Goal: Task Accomplishment & Management: Manage account settings

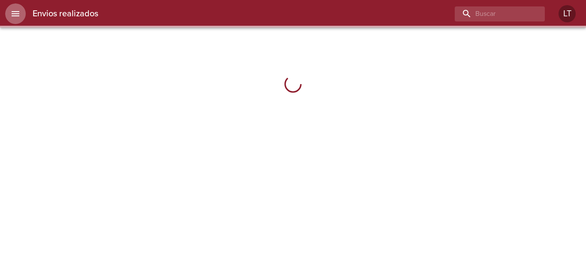
click at [12, 9] on icon "menu" at bounding box center [15, 14] width 10 height 10
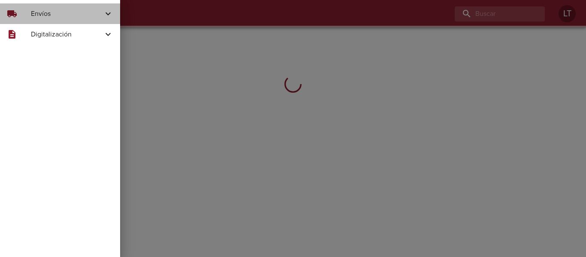
click at [49, 13] on span "Envíos" at bounding box center [67, 14] width 72 height 10
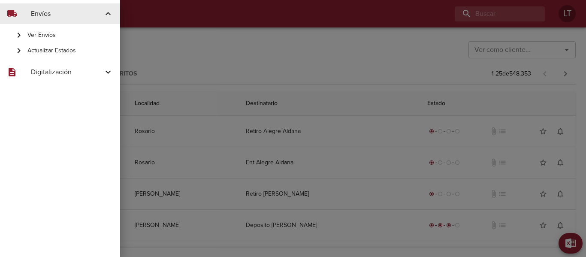
click at [49, 49] on span "Actualizar Estados" at bounding box center [70, 50] width 86 height 9
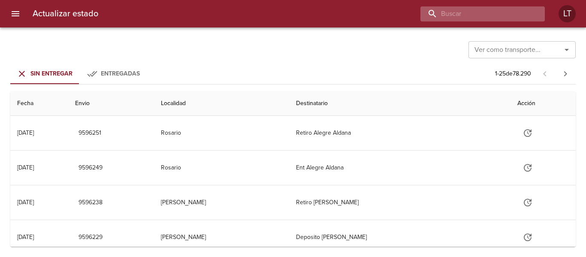
click at [485, 15] on input "buscar" at bounding box center [476, 13] width 110 height 15
paste input "9500866"
type input "9500866"
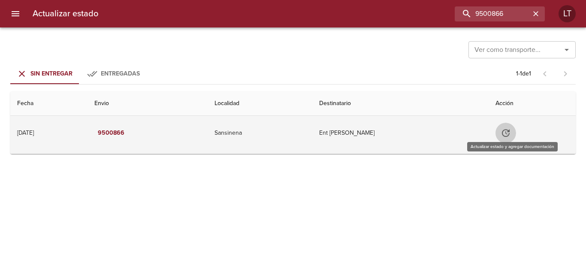
click at [511, 129] on icon "Tabla de envíos del cliente" at bounding box center [506, 133] width 10 height 10
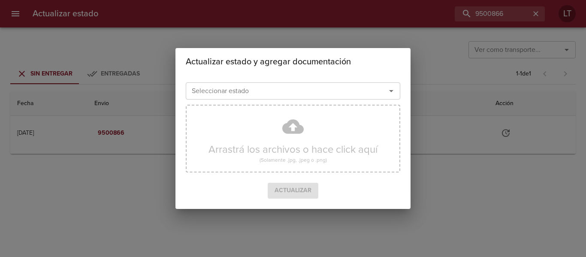
drag, startPoint x: 337, startPoint y: 99, endPoint x: 333, endPoint y: 95, distance: 5.5
click at [336, 99] on div "Seleccionar estado" at bounding box center [293, 90] width 215 height 17
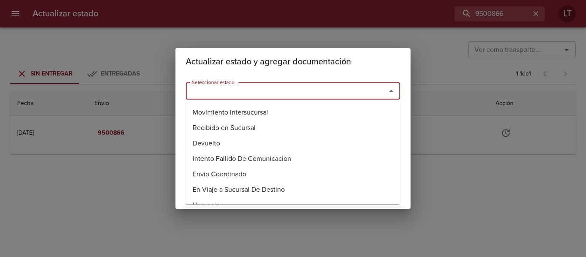
click at [332, 92] on input "Seleccionar estado" at bounding box center [280, 91] width 184 height 12
click at [234, 140] on li "Entregado" at bounding box center [293, 143] width 215 height 15
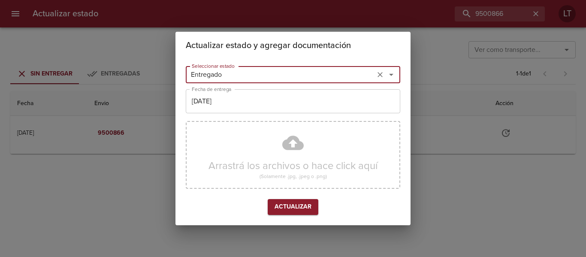
type input "Entregado"
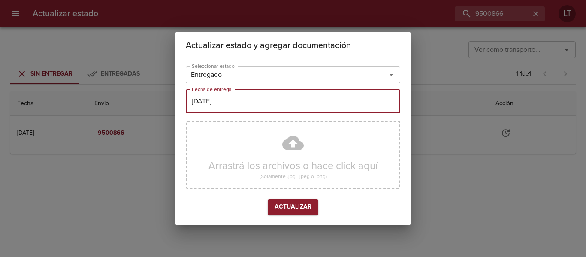
click at [237, 104] on input "[DATE]" at bounding box center [293, 101] width 215 height 24
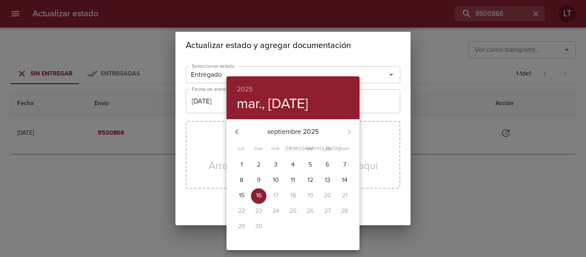
click at [290, 181] on span "11" at bounding box center [292, 180] width 15 height 9
type input "[DATE]"
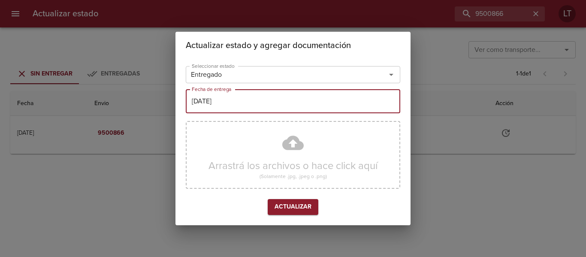
click at [296, 153] on div "Arrastrá los archivos o hace click aquí (Solamente .jpg, .jpeg o .png)" at bounding box center [293, 155] width 215 height 68
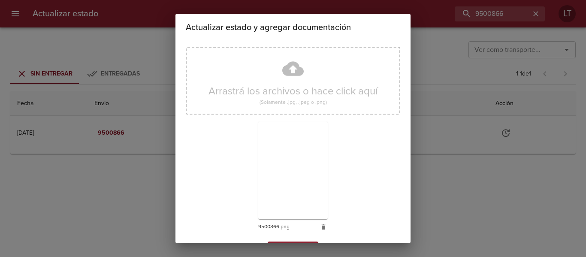
scroll to position [80, 0]
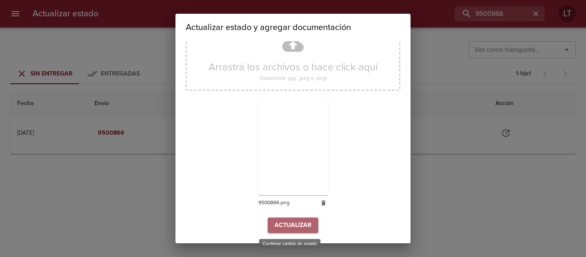
click at [279, 225] on span "Actualizar" at bounding box center [293, 225] width 37 height 11
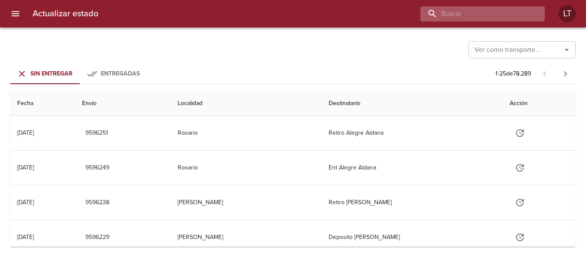
click at [494, 17] on input "buscar" at bounding box center [476, 13] width 110 height 15
paste input "9568395"
type input "9568395"
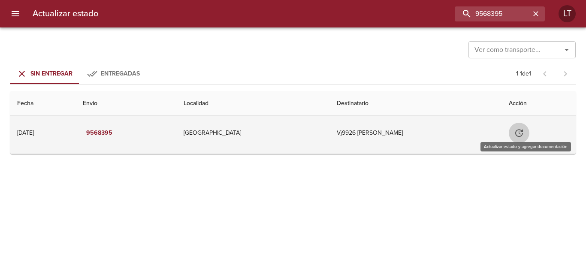
click at [525, 130] on icon "Tabla de envíos del cliente" at bounding box center [519, 133] width 10 height 10
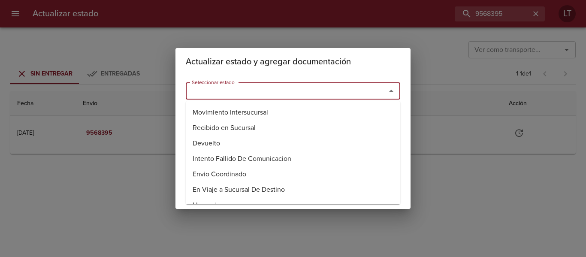
click at [274, 85] on input "Seleccionar estado" at bounding box center [280, 91] width 184 height 12
click at [200, 143] on li "Entregado" at bounding box center [293, 143] width 215 height 15
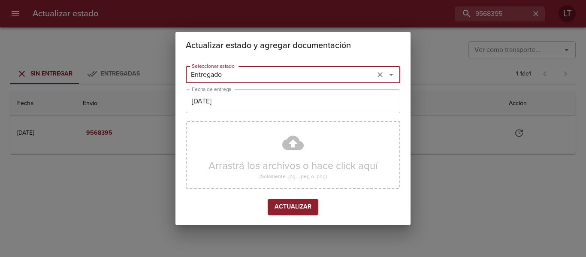
type input "Entregado"
click at [222, 112] on input "[DATE]" at bounding box center [293, 101] width 215 height 24
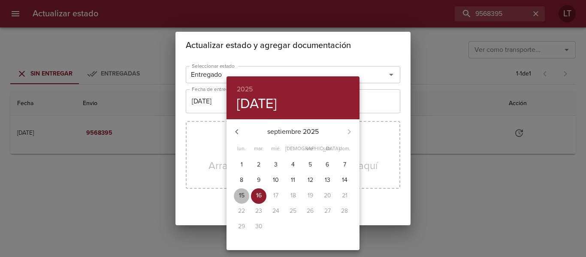
click at [243, 193] on p "15" at bounding box center [242, 195] width 6 height 9
type input "[DATE]"
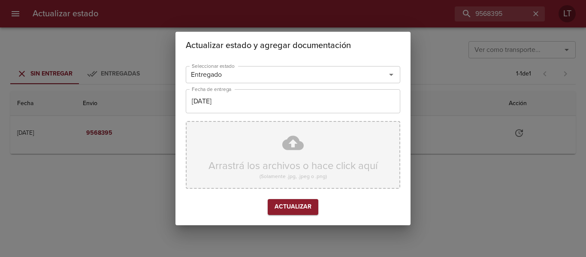
click at [290, 155] on div "Arrastrá los archivos o hace click aquí (Solamente .jpg, .jpeg o .png)" at bounding box center [293, 155] width 215 height 68
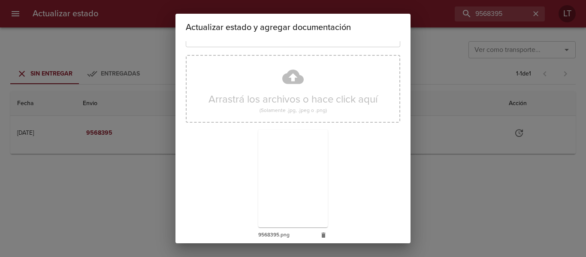
scroll to position [80, 0]
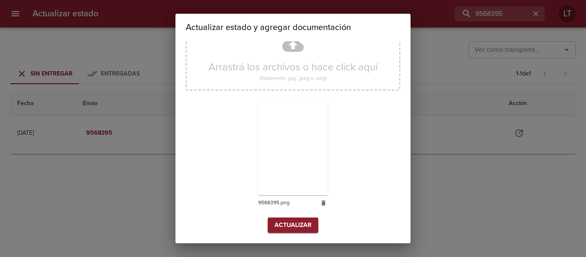
click at [306, 215] on div "Arrastrá los archivos o hace click aquí (Solamente .jpg, .jpeg o .png) 9568395.…" at bounding box center [293, 118] width 215 height 198
click at [300, 225] on span "Actualizar" at bounding box center [293, 225] width 37 height 11
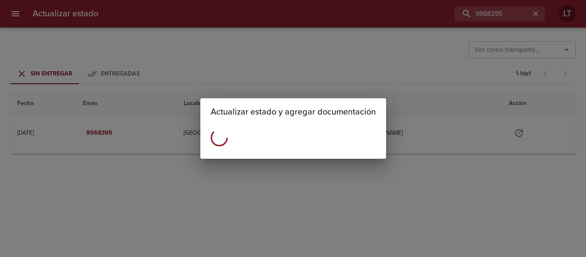
scroll to position [0, 0]
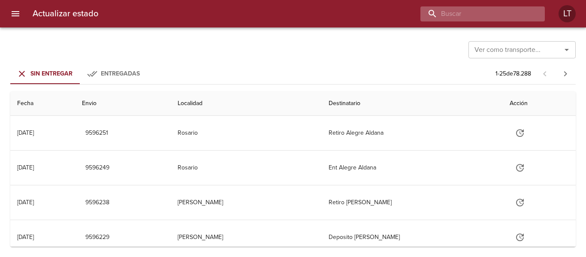
click at [486, 17] on input "buscar" at bounding box center [476, 13] width 110 height 15
paste input "9568409"
type input "9568409"
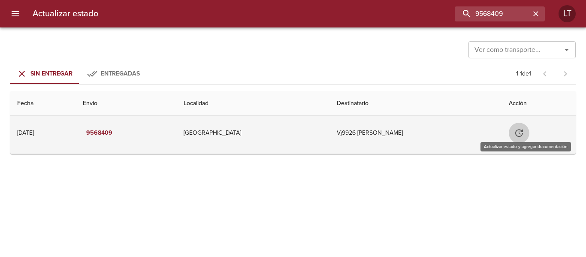
click at [523, 130] on icon "Tabla de envíos del cliente" at bounding box center [520, 133] width 8 height 8
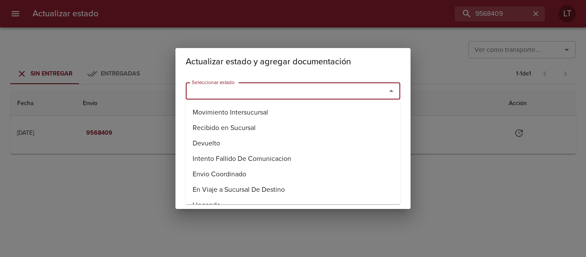
click at [254, 85] on input "Seleccionar estado" at bounding box center [280, 91] width 184 height 12
click at [222, 137] on li "Entregado" at bounding box center [293, 143] width 215 height 15
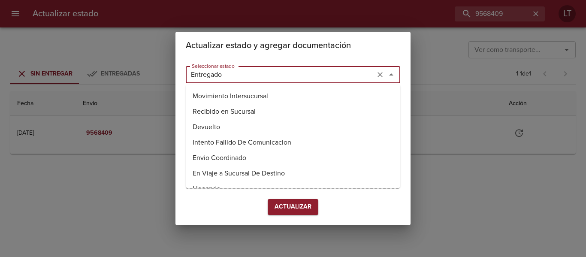
click at [228, 76] on input "Entregado" at bounding box center [280, 75] width 184 height 12
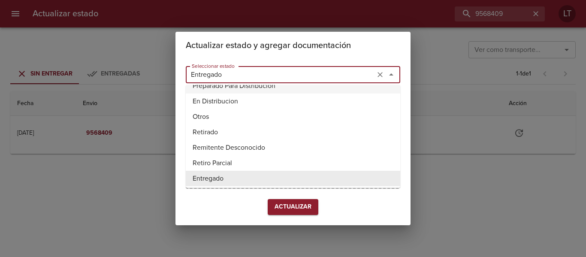
type input "Entregado"
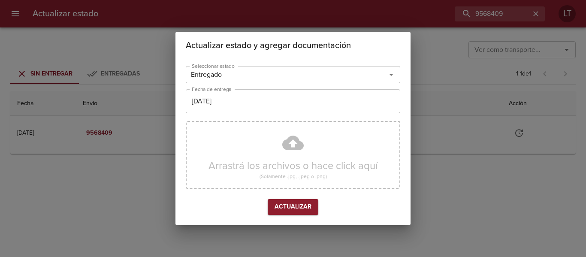
click at [319, 43] on h2 "Actualizar estado y agregar documentación" at bounding box center [293, 46] width 215 height 14
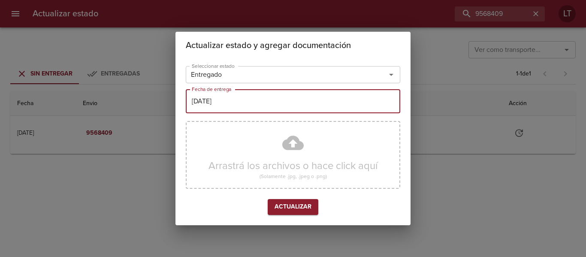
click at [222, 106] on input "[DATE]" at bounding box center [293, 101] width 215 height 24
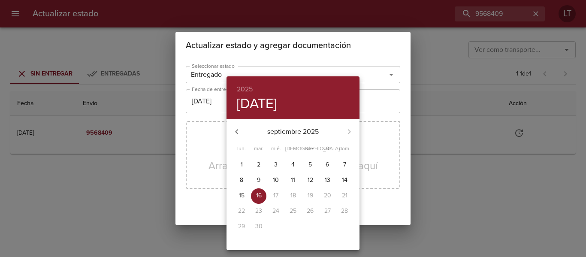
click at [246, 192] on span "15" at bounding box center [241, 195] width 15 height 9
type input "15/09/2025"
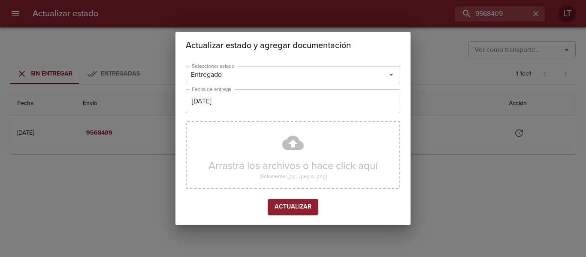
click at [288, 149] on div "Arrastrá los archivos o hace click aquí (Solamente .jpg, .jpeg o .png)" at bounding box center [293, 155] width 215 height 68
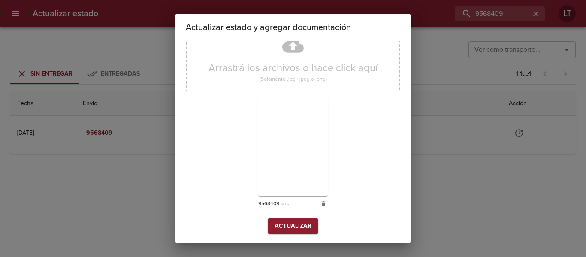
scroll to position [80, 0]
click at [289, 221] on span "Actualizar" at bounding box center [293, 225] width 37 height 11
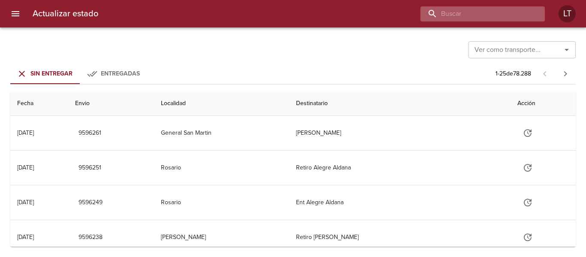
click at [497, 18] on input "buscar" at bounding box center [476, 13] width 110 height 15
paste input "9569732"
type input "9569732"
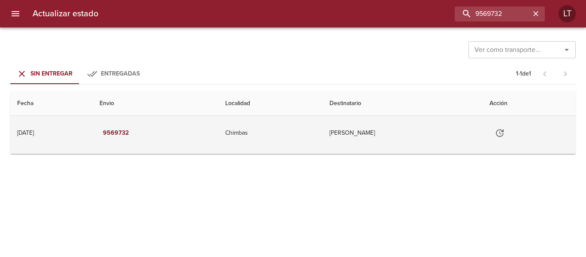
click at [501, 131] on icon "Tabla de envíos del cliente" at bounding box center [500, 133] width 8 height 8
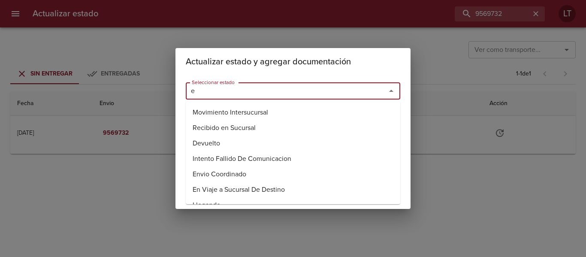
click at [261, 95] on input "e" at bounding box center [280, 91] width 184 height 12
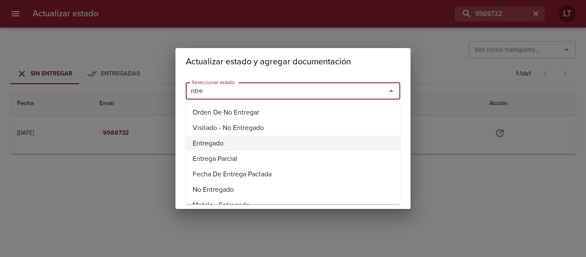
click at [212, 141] on li "Entregado" at bounding box center [293, 143] width 215 height 15
type input "Entregado"
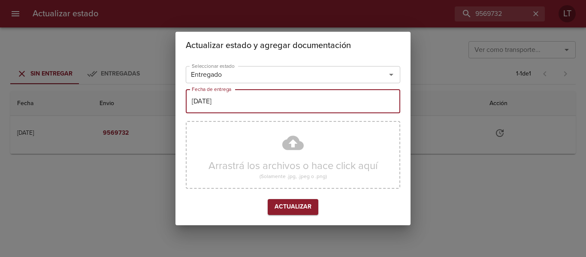
click at [227, 110] on input "[DATE]" at bounding box center [293, 101] width 215 height 24
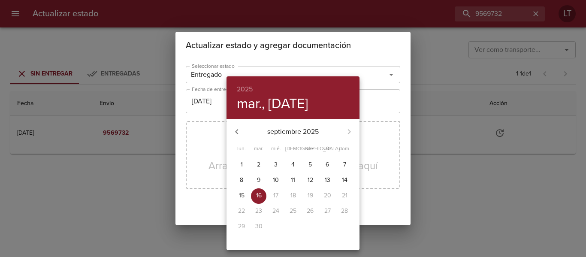
click at [243, 200] on p "15" at bounding box center [242, 195] width 6 height 9
type input "[DATE]"
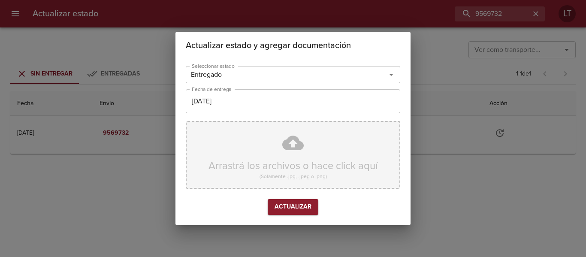
click at [286, 144] on div "Arrastrá los archivos o hace click aquí (Solamente .jpg, .jpeg o .png)" at bounding box center [293, 155] width 215 height 68
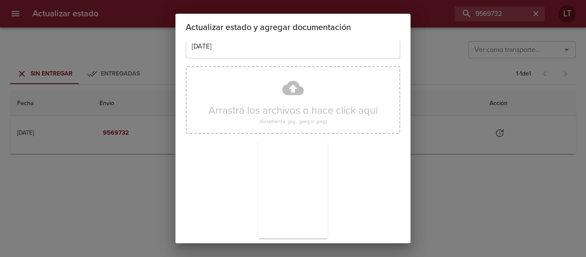
scroll to position [80, 0]
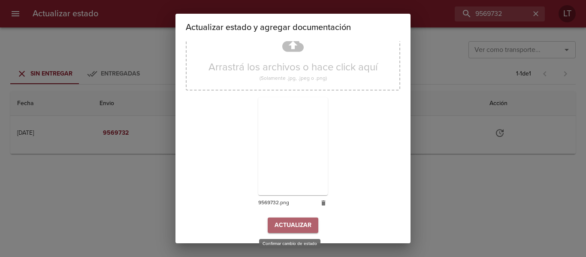
click at [304, 222] on span "Actualizar" at bounding box center [293, 225] width 37 height 11
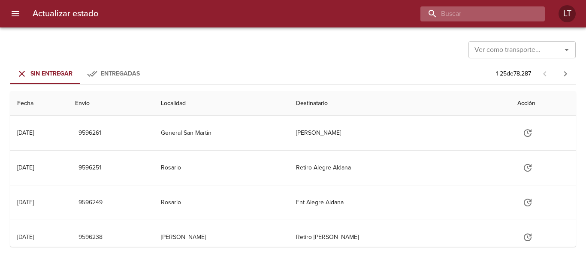
click at [485, 16] on input "buscar" at bounding box center [476, 13] width 110 height 15
paste input "9579534"
type input "9579534"
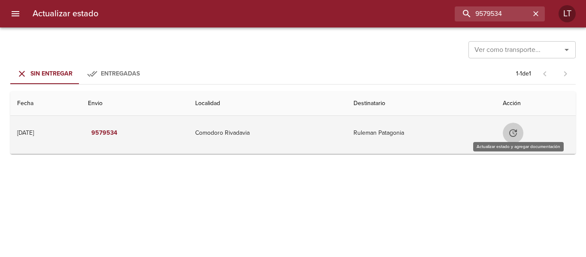
click at [511, 128] on button "Tabla de envíos del cliente" at bounding box center [513, 133] width 21 height 21
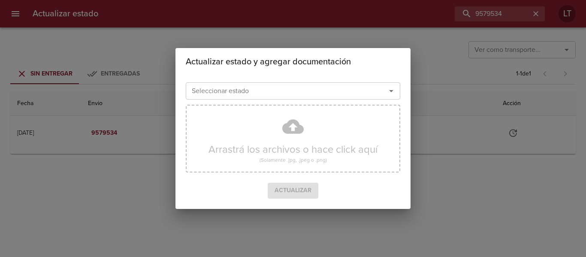
click at [218, 86] on input "Seleccionar estado" at bounding box center [280, 91] width 184 height 12
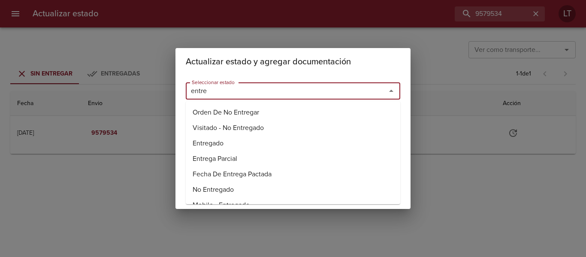
click at [195, 143] on li "Entregado" at bounding box center [293, 143] width 215 height 15
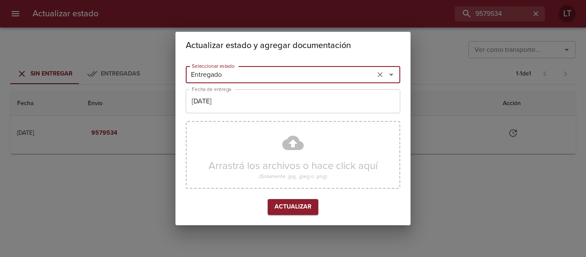
type input "Entregado"
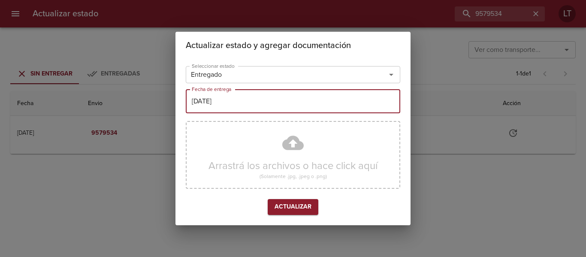
click at [218, 91] on input "[DATE]" at bounding box center [293, 101] width 215 height 24
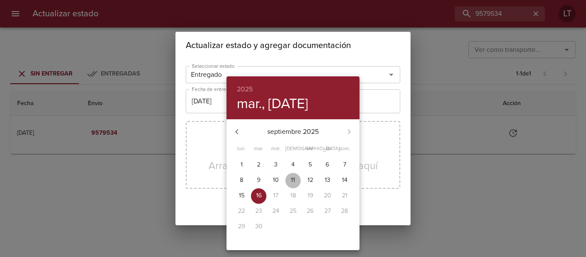
click at [300, 178] on span "11" at bounding box center [292, 180] width 15 height 9
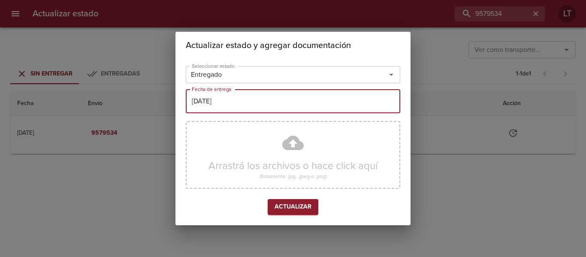
click at [269, 104] on input "11/09/2025" at bounding box center [293, 101] width 215 height 24
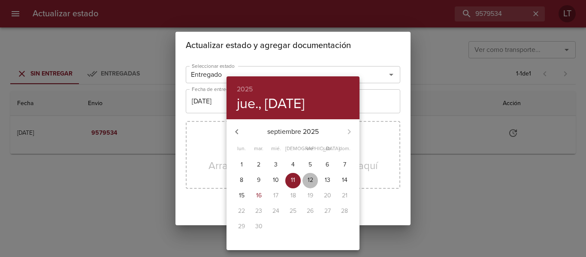
click at [307, 175] on button "12" at bounding box center [310, 180] width 15 height 15
type input "[DATE]"
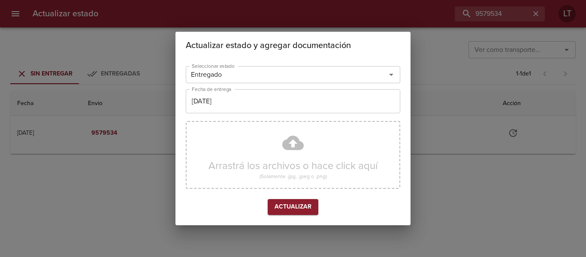
click at [298, 134] on div "Arrastrá los archivos o hace click aquí (Solamente .jpg, .jpeg o .png)" at bounding box center [293, 155] width 215 height 68
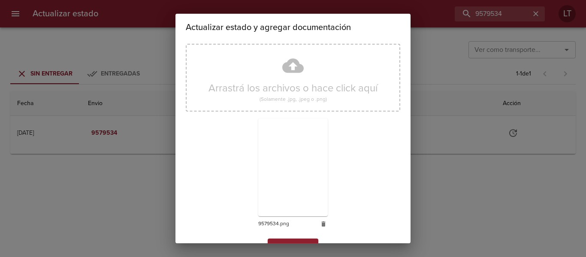
scroll to position [80, 0]
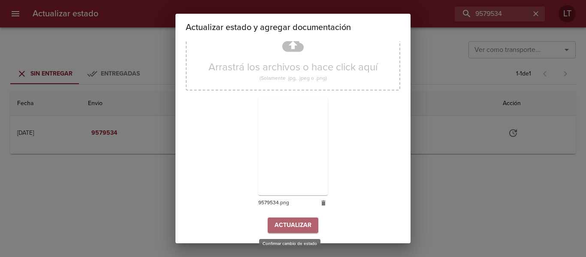
click at [294, 225] on span "Actualizar" at bounding box center [293, 225] width 37 height 11
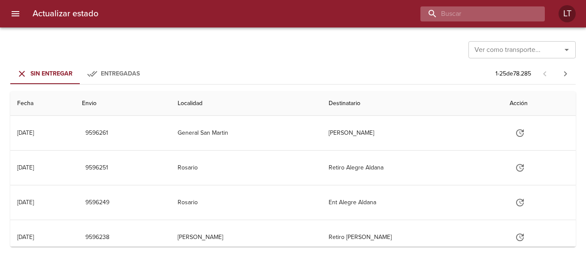
click at [482, 21] on input "buscar" at bounding box center [476, 13] width 110 height 15
paste input "9588206"
type input "9588206"
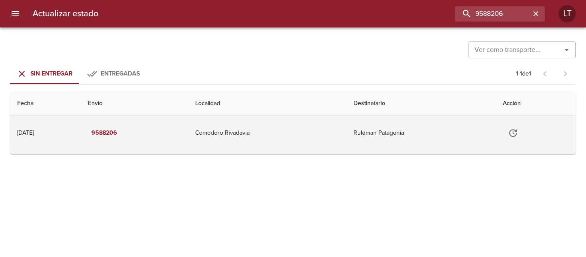
click at [512, 130] on td "Tabla de envíos del cliente" at bounding box center [536, 133] width 80 height 34
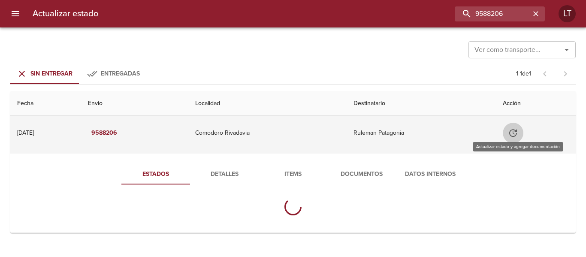
click at [509, 138] on button "Tabla de envíos del cliente" at bounding box center [513, 133] width 21 height 21
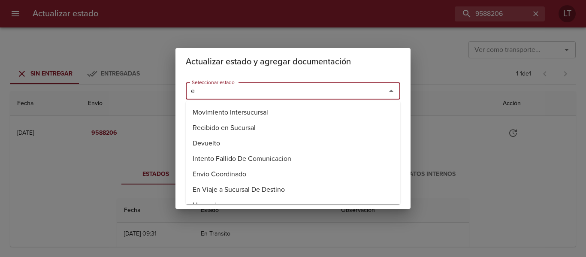
click at [306, 91] on input "e" at bounding box center [280, 91] width 184 height 12
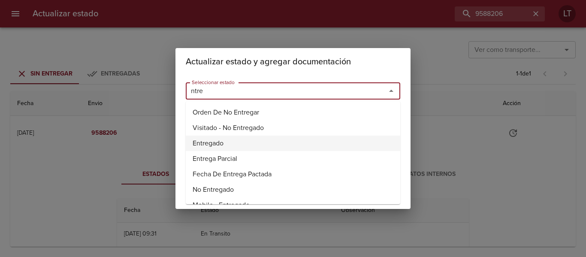
click at [227, 146] on li "Entregado" at bounding box center [293, 143] width 215 height 15
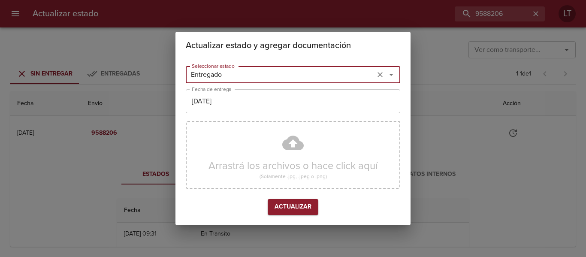
type input "Entregado"
click at [228, 91] on input "[DATE]" at bounding box center [293, 101] width 215 height 24
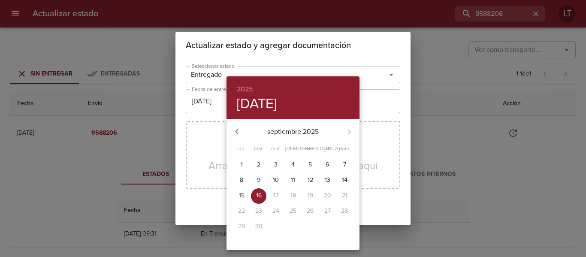
click at [249, 191] on div "15" at bounding box center [241, 195] width 17 height 15
type input "[DATE]"
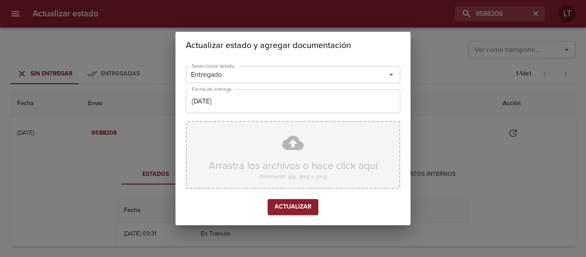
click at [301, 143] on div "Arrastrá los archivos o hace click aquí (Solamente .jpg, .jpeg o .png)" at bounding box center [293, 155] width 215 height 68
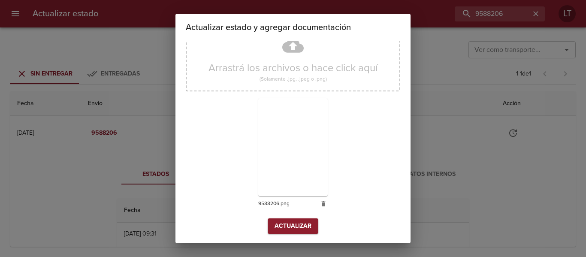
scroll to position [80, 0]
click at [289, 224] on span "Actualizar" at bounding box center [293, 225] width 37 height 11
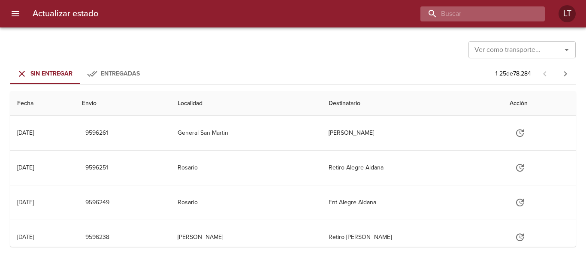
click at [493, 15] on input "buscar" at bounding box center [476, 13] width 110 height 15
paste input "9579546"
type input "9579546"
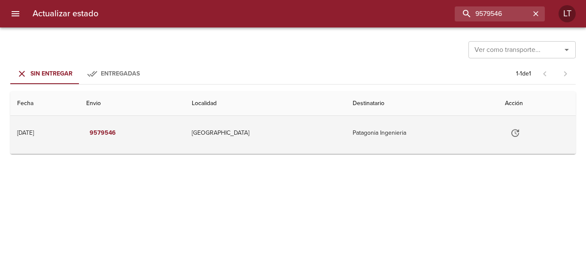
click at [513, 137] on icon "Tabla de envíos del cliente" at bounding box center [515, 133] width 10 height 10
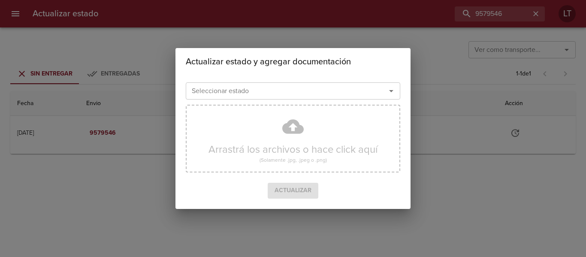
click at [255, 88] on input "Seleccionar estado" at bounding box center [280, 91] width 184 height 12
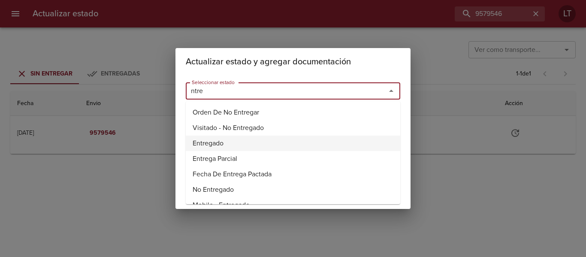
click at [224, 143] on li "Entregado" at bounding box center [293, 143] width 215 height 15
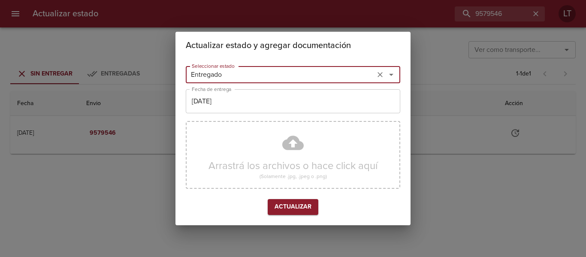
type input "Entregado"
click at [229, 113] on input "[DATE]" at bounding box center [293, 101] width 215 height 24
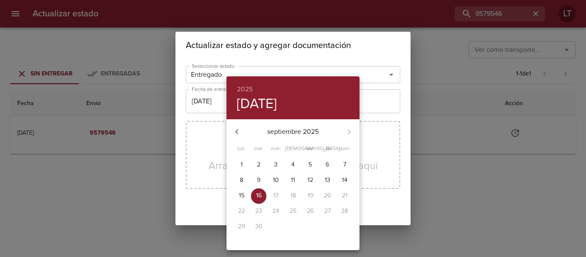
click at [314, 180] on span "12" at bounding box center [310, 180] width 15 height 9
type input "12/09/2025"
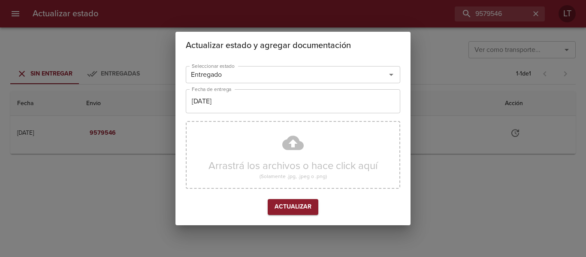
click at [289, 139] on div "Arrastrá los archivos o hace click aquí (Solamente .jpg, .jpeg o .png)" at bounding box center [293, 155] width 215 height 68
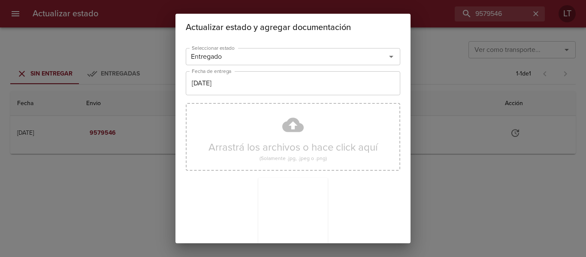
scroll to position [80, 0]
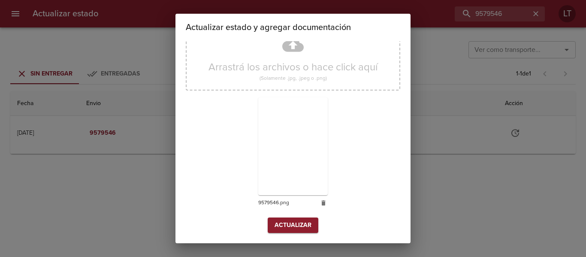
click at [294, 223] on span "Actualizar" at bounding box center [293, 225] width 37 height 11
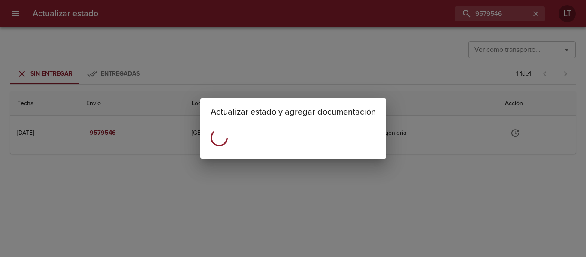
scroll to position [0, 0]
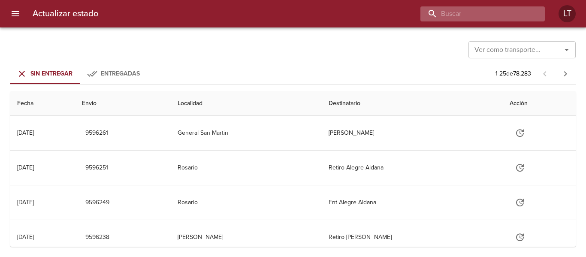
click at [522, 16] on input "buscar" at bounding box center [476, 13] width 110 height 15
paste input "9588217"
type input "9588217"
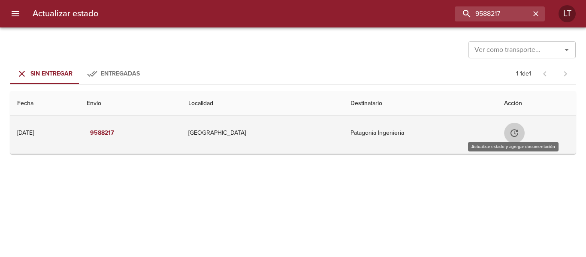
click at [505, 134] on button "Tabla de envíos del cliente" at bounding box center [514, 133] width 21 height 21
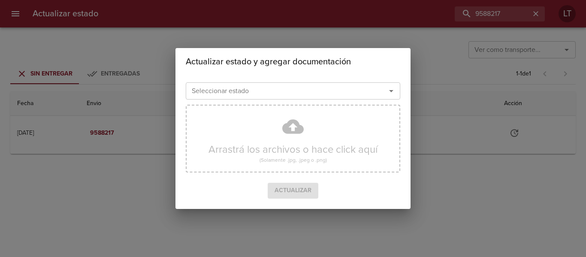
click at [269, 89] on input "Seleccionar estado" at bounding box center [280, 91] width 184 height 12
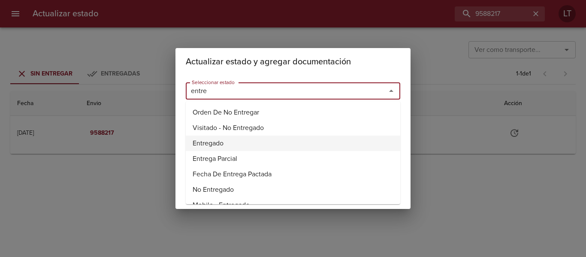
click at [214, 144] on li "Entregado" at bounding box center [293, 143] width 215 height 15
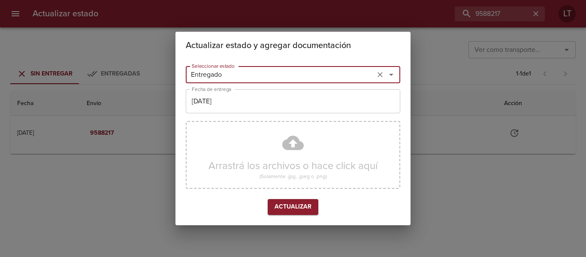
type input "Entregado"
click at [241, 98] on input "[DATE]" at bounding box center [293, 101] width 215 height 24
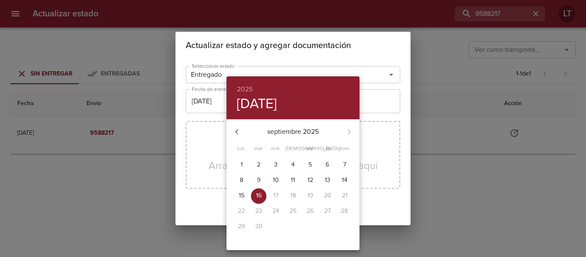
click at [242, 195] on p "15" at bounding box center [242, 195] width 6 height 9
type input "[DATE]"
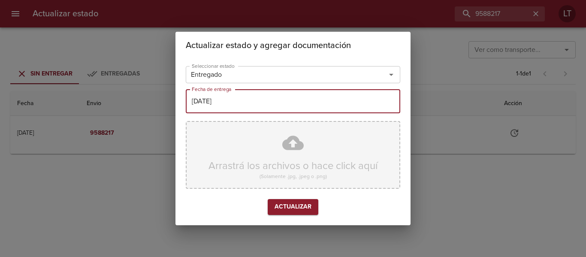
click at [297, 147] on div "Arrastrá los archivos o hace click aquí (Solamente .jpg, .jpeg o .png)" at bounding box center [293, 155] width 215 height 68
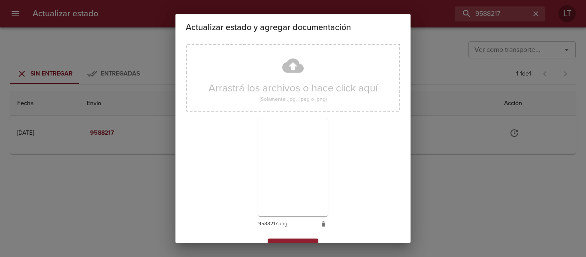
scroll to position [80, 0]
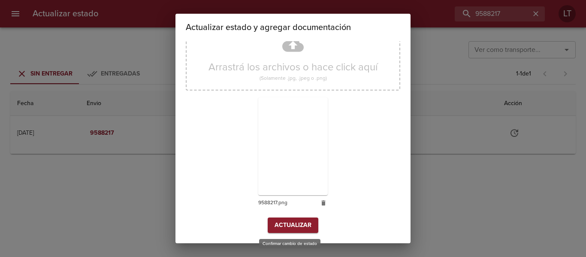
click at [297, 218] on button "Actualizar" at bounding box center [293, 226] width 51 height 16
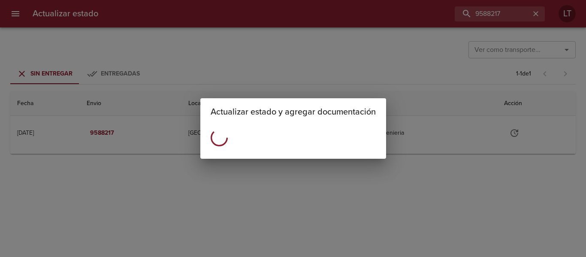
scroll to position [0, 0]
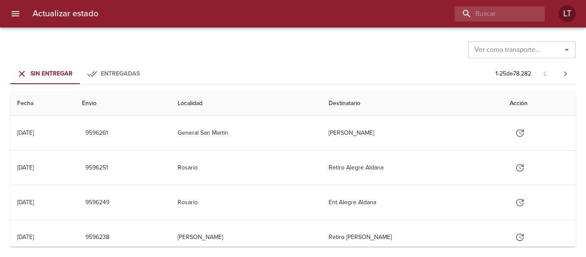
click at [518, 22] on div "Actualizar estado LT" at bounding box center [293, 13] width 586 height 27
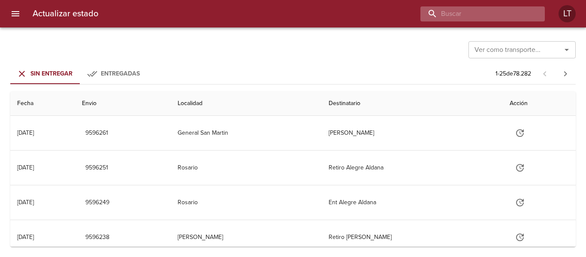
click at [509, 18] on input "buscar" at bounding box center [476, 13] width 110 height 15
paste input "9584097"
type input "9584097"
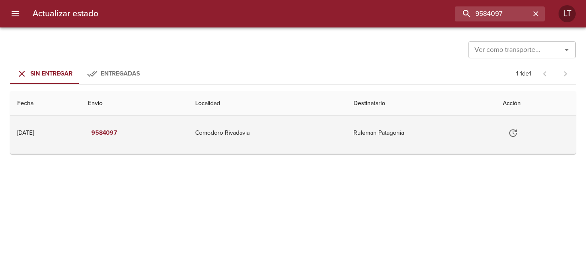
click at [524, 135] on button "Tabla de envíos del cliente" at bounding box center [513, 133] width 21 height 21
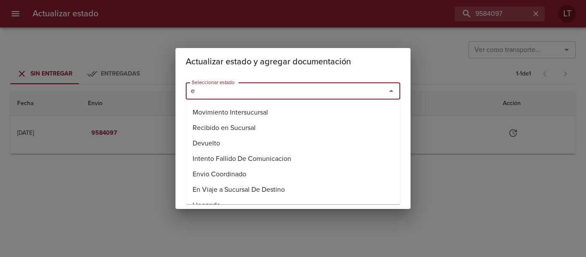
click at [316, 92] on input "e" at bounding box center [280, 91] width 184 height 12
click at [219, 140] on li "Entregado" at bounding box center [293, 143] width 215 height 15
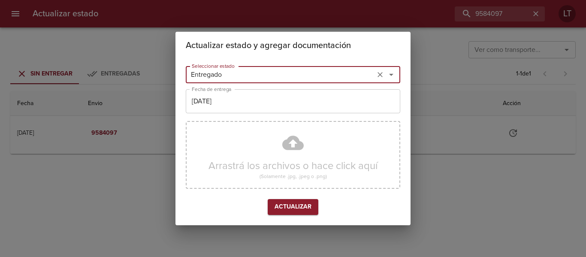
type input "Entregado"
click at [223, 102] on input "[DATE]" at bounding box center [293, 101] width 215 height 24
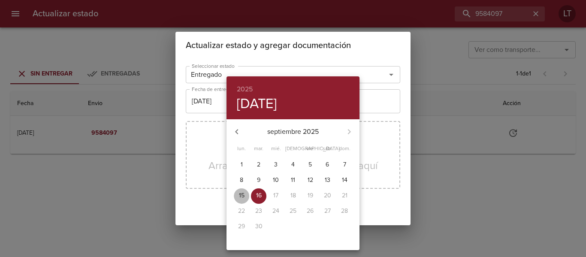
click at [245, 194] on span "15" at bounding box center [241, 195] width 15 height 9
type input "15/09/2025"
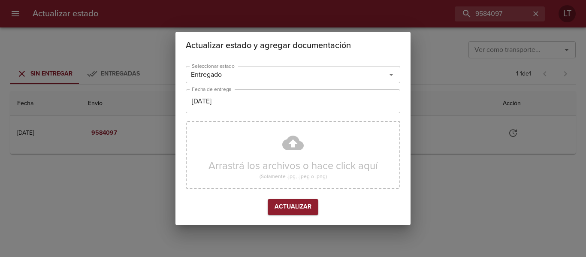
click at [276, 154] on div "Arrastrá los archivos o hace click aquí (Solamente .jpg, .jpeg o .png)" at bounding box center [293, 155] width 215 height 68
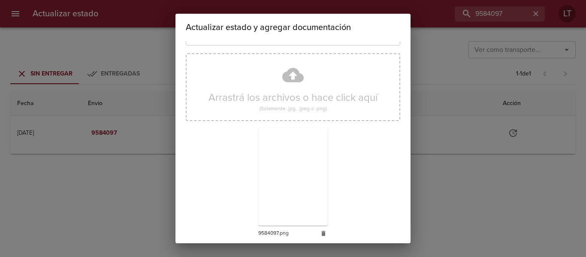
scroll to position [80, 0]
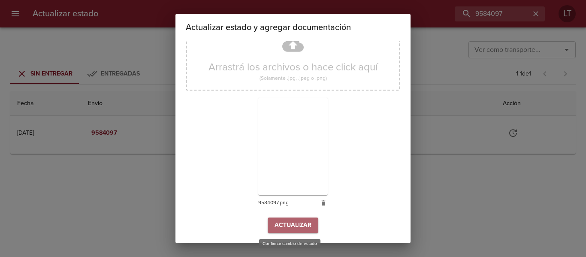
click at [310, 221] on button "Actualizar" at bounding box center [293, 226] width 51 height 16
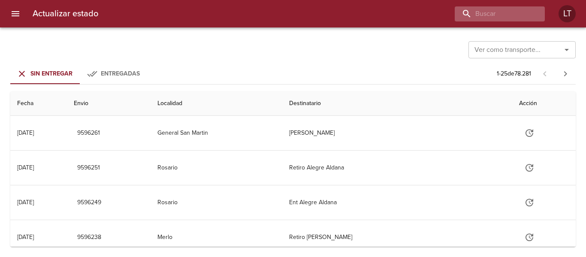
click at [535, 15] on div at bounding box center [500, 13] width 90 height 15
paste input "9575442"
type input "9575442"
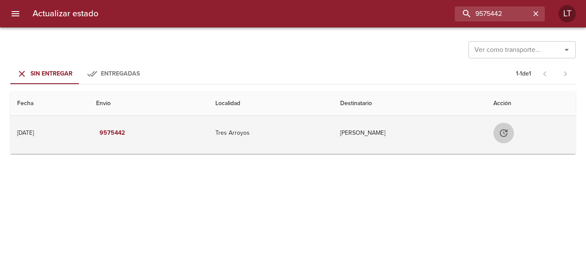
click at [509, 131] on icon "Tabla de envíos del cliente" at bounding box center [504, 133] width 10 height 10
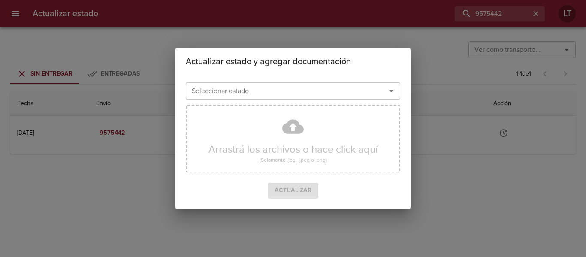
click at [294, 79] on div "Seleccionar estado Seleccionar estado" at bounding box center [293, 90] width 215 height 22
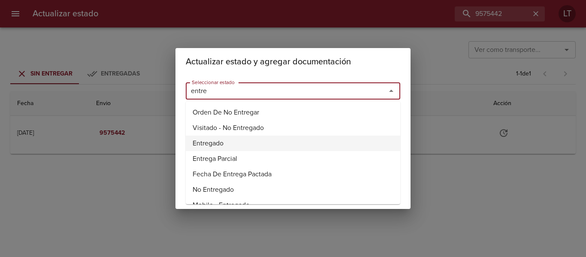
click at [234, 139] on li "Entregado" at bounding box center [293, 143] width 215 height 15
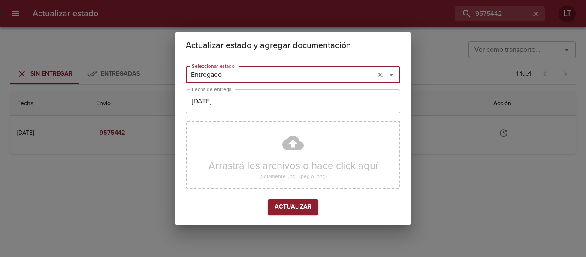
type input "Entregado"
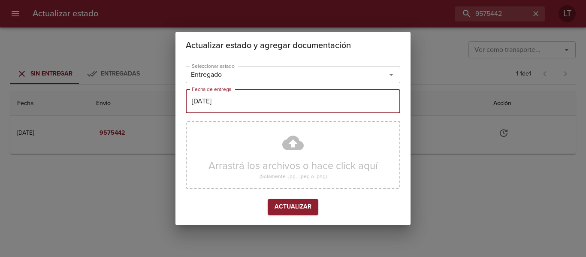
click at [239, 112] on input "[DATE]" at bounding box center [293, 101] width 215 height 24
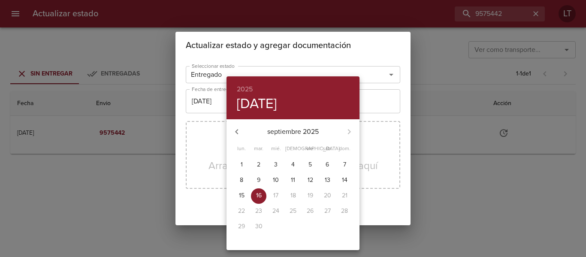
click at [218, 132] on div at bounding box center [293, 128] width 586 height 257
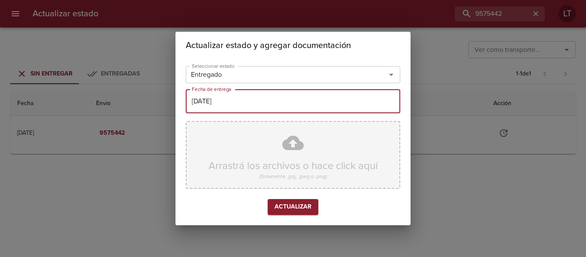
click at [288, 134] on div "Arrastrá los archivos o hace click aquí (Solamente .jpg, .jpeg o .png)" at bounding box center [293, 155] width 215 height 68
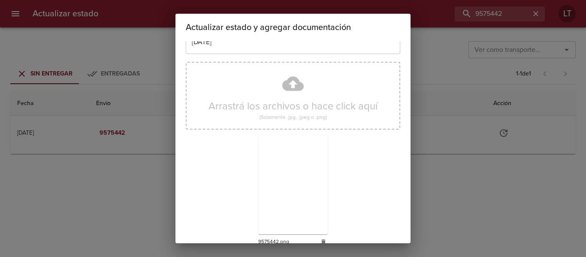
scroll to position [80, 0]
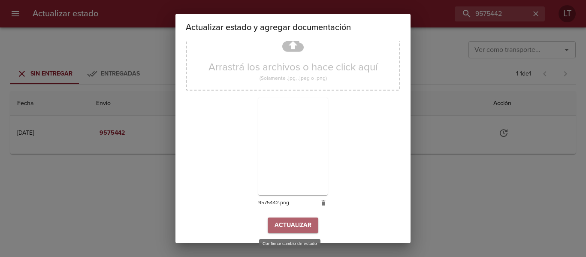
click at [278, 227] on span "Actualizar" at bounding box center [293, 225] width 37 height 11
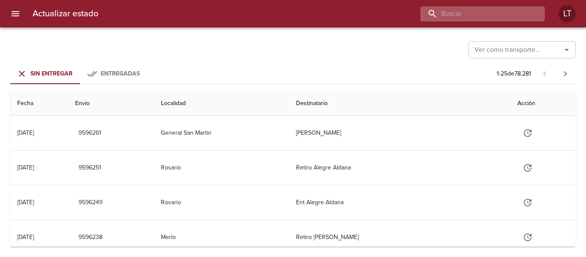
click at [488, 17] on input "buscar" at bounding box center [476, 13] width 110 height 15
paste input "9481402"
type input "9481402"
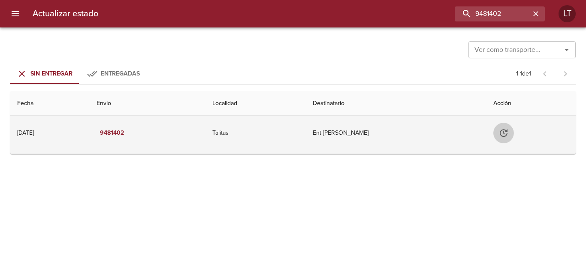
click at [506, 135] on icon "Tabla de envíos del cliente" at bounding box center [504, 133] width 8 height 8
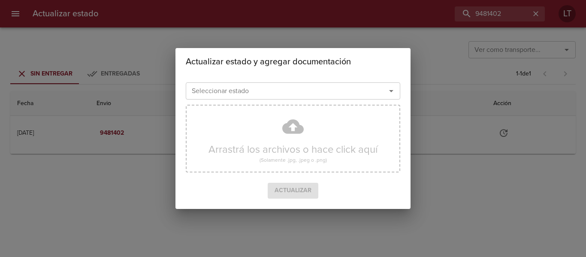
drag, startPoint x: 219, startPoint y: 84, endPoint x: 220, endPoint y: 89, distance: 5.2
click at [220, 86] on div "Seleccionar estado" at bounding box center [293, 90] width 215 height 17
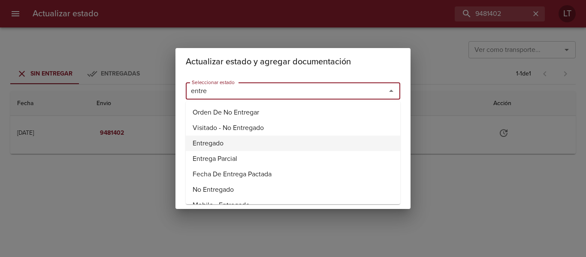
click at [217, 138] on li "Entregado" at bounding box center [293, 143] width 215 height 15
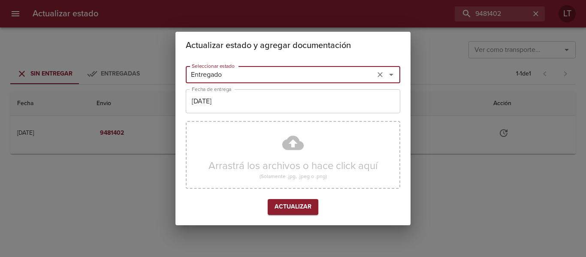
type input "Entregado"
click at [228, 97] on input "[DATE]" at bounding box center [293, 101] width 215 height 24
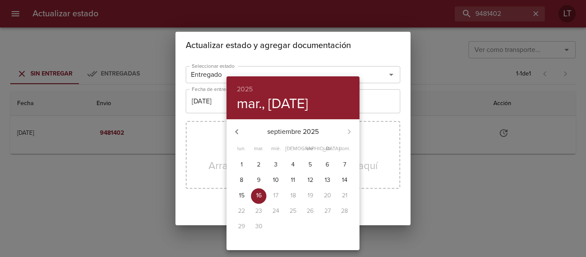
click at [243, 129] on button "button" at bounding box center [237, 131] width 21 height 21
click at [243, 214] on p "18" at bounding box center [242, 211] width 6 height 9
type input "18/08/2025"
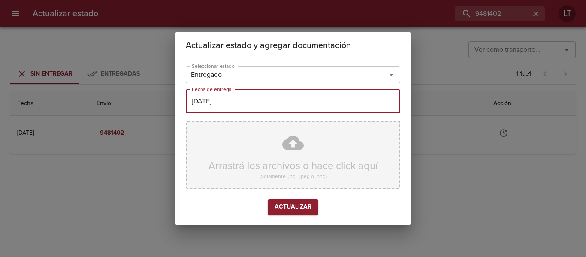
click at [299, 152] on div "Arrastrá los archivos o hace click aquí (Solamente .jpg, .jpeg o .png)" at bounding box center [293, 155] width 215 height 68
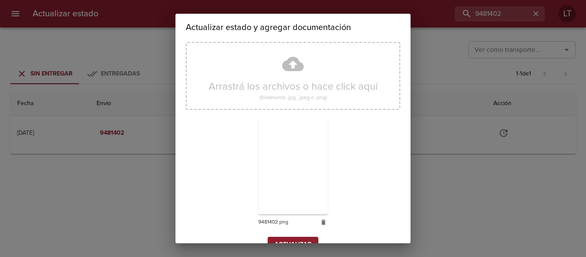
scroll to position [80, 0]
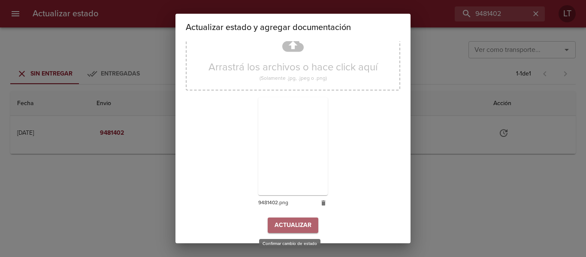
click at [303, 223] on span "Actualizar" at bounding box center [293, 225] width 37 height 11
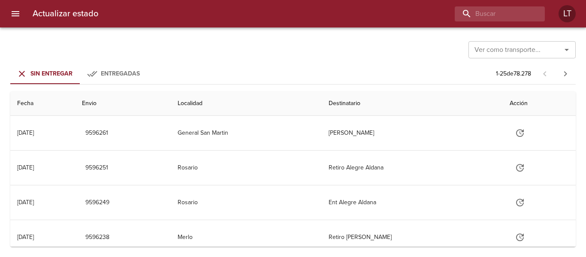
click at [485, 26] on div "Actualizar estado LT" at bounding box center [293, 13] width 586 height 27
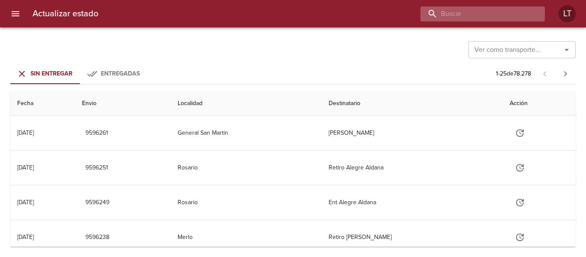
click at [485, 12] on input "buscar" at bounding box center [476, 13] width 110 height 15
paste input "9574111"
type input "9574111"
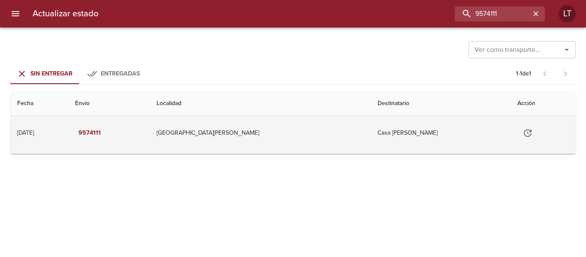
click at [523, 135] on icon "Tabla de envíos del cliente" at bounding box center [528, 133] width 10 height 10
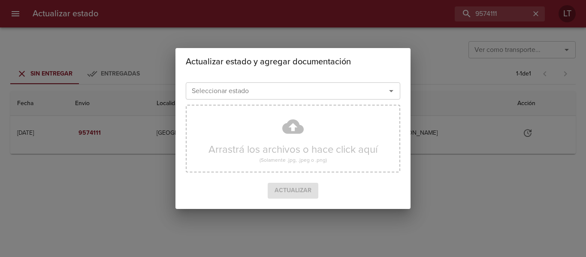
click at [276, 90] on input "Seleccionar estado" at bounding box center [280, 91] width 184 height 12
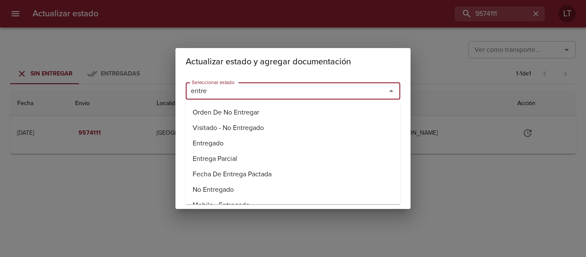
click at [220, 144] on li "Entregado" at bounding box center [293, 143] width 215 height 15
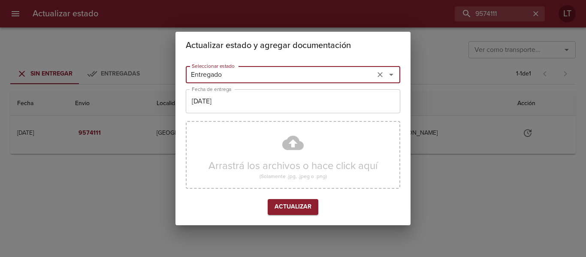
type input "Entregado"
click at [221, 96] on input "[DATE]" at bounding box center [293, 101] width 215 height 24
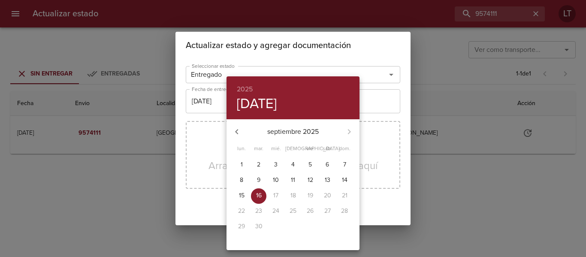
click at [310, 176] on p "12" at bounding box center [311, 180] width 6 height 9
type input "[DATE]"
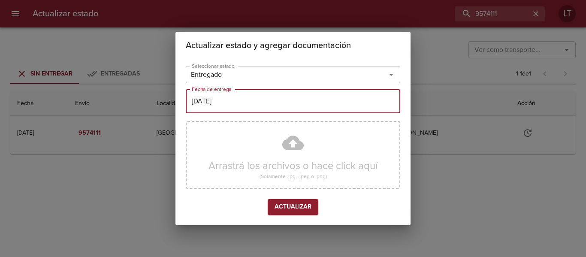
click at [288, 146] on div "Arrastrá los archivos o hace click aquí (Solamente .jpg, .jpeg o .png)" at bounding box center [293, 155] width 215 height 68
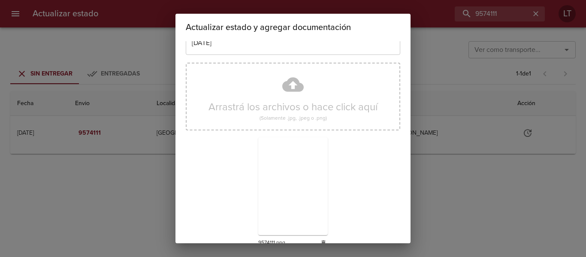
scroll to position [80, 0]
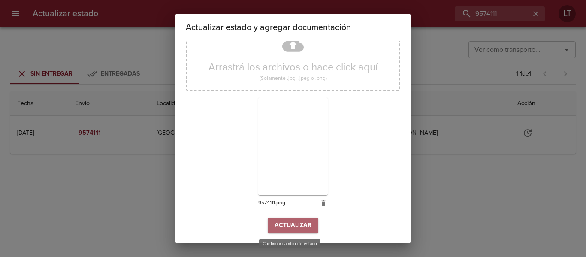
click at [296, 225] on span "Actualizar" at bounding box center [293, 225] width 37 height 11
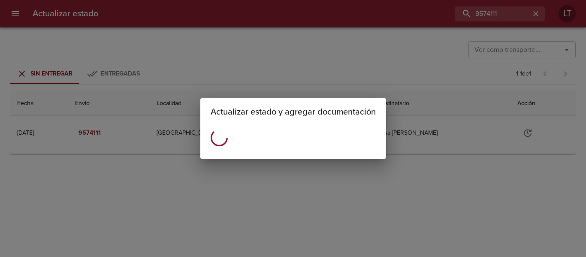
scroll to position [0, 0]
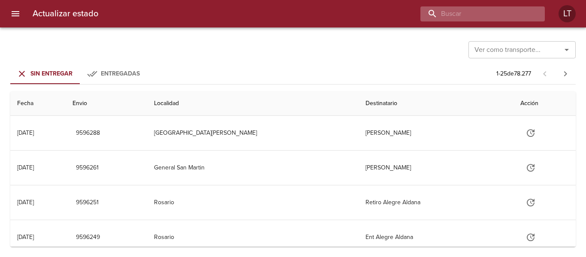
click at [485, 10] on input "buscar" at bounding box center [476, 13] width 110 height 15
paste input "9568374"
type input "9568374"
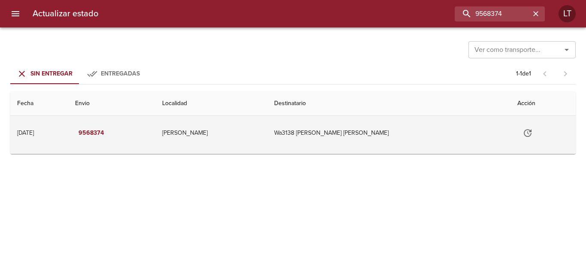
click at [524, 133] on icon "Tabla de envíos del cliente" at bounding box center [528, 133] width 8 height 8
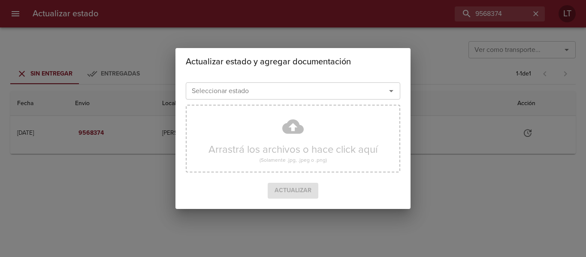
click at [320, 91] on input "Seleccionar estado" at bounding box center [280, 91] width 184 height 12
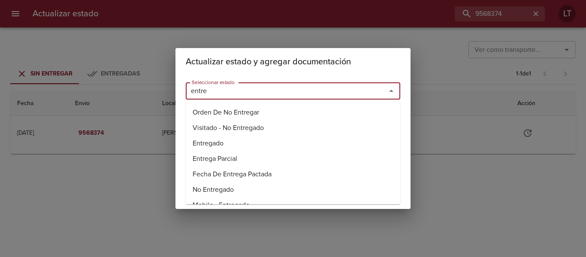
click at [214, 143] on li "Entregado" at bounding box center [293, 143] width 215 height 15
type input "Entregado"
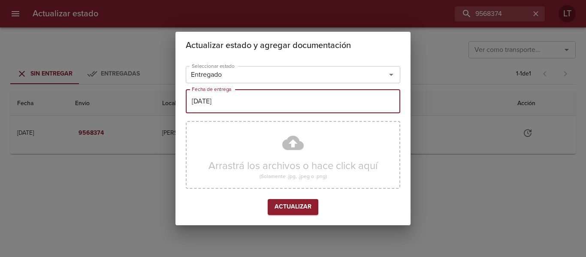
click at [225, 105] on input "[DATE]" at bounding box center [293, 101] width 215 height 24
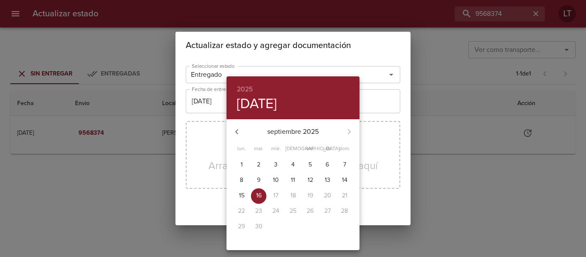
click at [242, 194] on p "15" at bounding box center [242, 195] width 6 height 9
type input "15/09/2025"
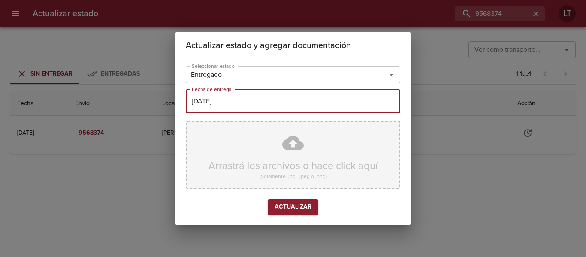
click at [291, 140] on div "Arrastrá los archivos o hace click aquí (Solamente .jpg, .jpeg o .png)" at bounding box center [293, 155] width 215 height 68
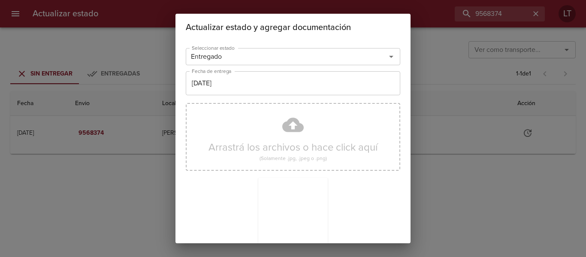
scroll to position [80, 0]
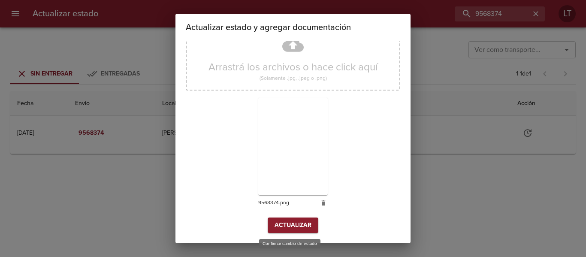
click at [295, 225] on span "Actualizar" at bounding box center [293, 225] width 37 height 11
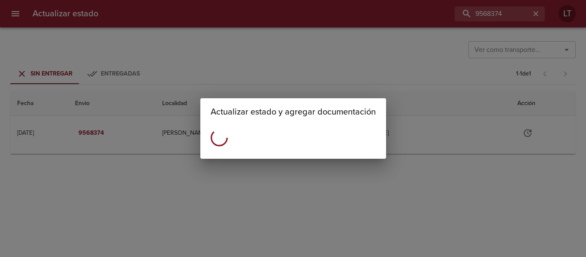
scroll to position [0, 0]
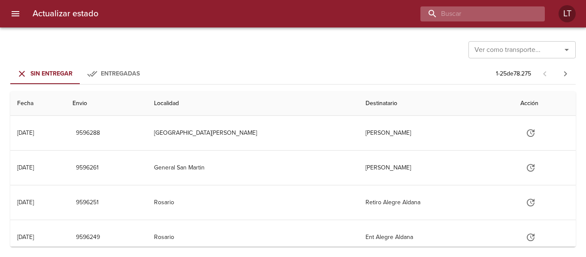
click at [500, 12] on input "buscar" at bounding box center [476, 13] width 110 height 15
paste input "9546926"
type input "9546926"
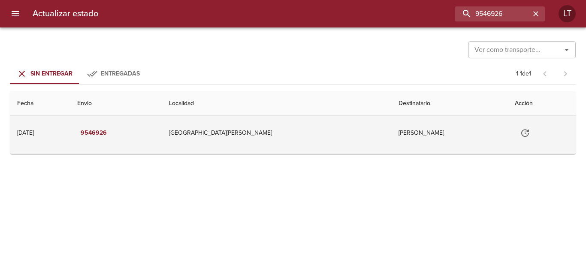
click at [520, 134] on icon "Tabla de envíos del cliente" at bounding box center [525, 133] width 10 height 10
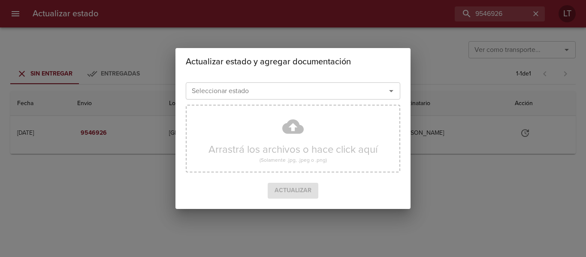
click at [243, 92] on input "Seleccionar estado" at bounding box center [280, 91] width 184 height 12
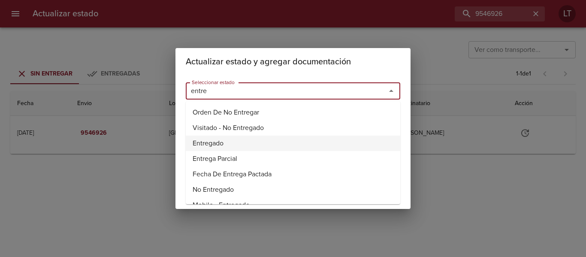
click at [208, 145] on li "Entregado" at bounding box center [293, 143] width 215 height 15
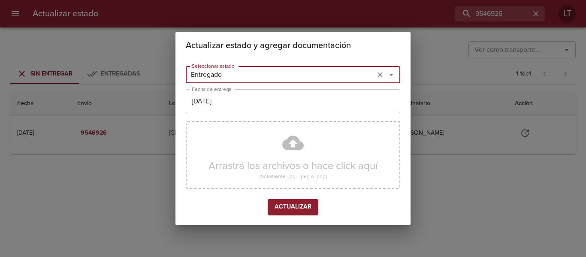
type input "Entregado"
click at [225, 104] on input "[DATE]" at bounding box center [293, 101] width 215 height 24
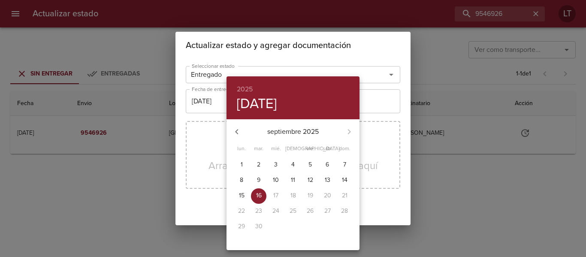
click at [304, 180] on span "12" at bounding box center [310, 180] width 15 height 9
type input "[DATE]"
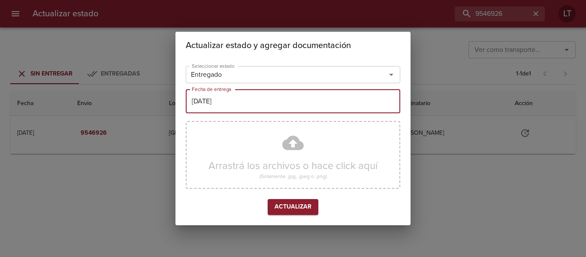
click at [269, 143] on div "Arrastrá los archivos o hace click aquí (Solamente .jpg, .jpeg o .png)" at bounding box center [293, 155] width 215 height 68
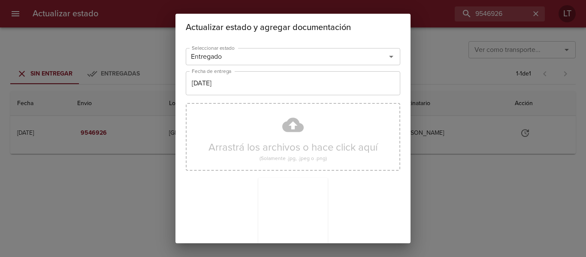
scroll to position [80, 0]
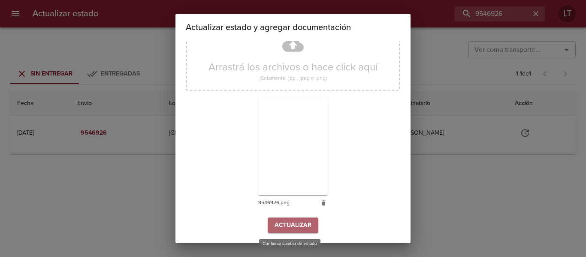
click at [292, 222] on span "Actualizar" at bounding box center [293, 225] width 37 height 11
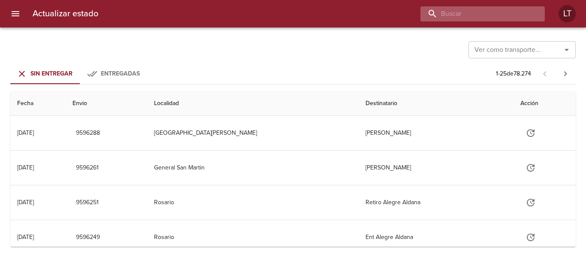
click at [468, 8] on input "buscar" at bounding box center [476, 13] width 110 height 15
paste input "9552011"
type input "9552011"
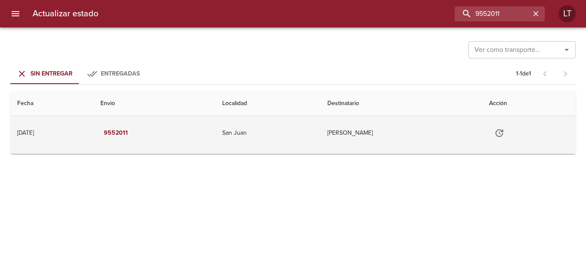
click at [501, 130] on icon "Tabla de envíos del cliente" at bounding box center [500, 133] width 10 height 10
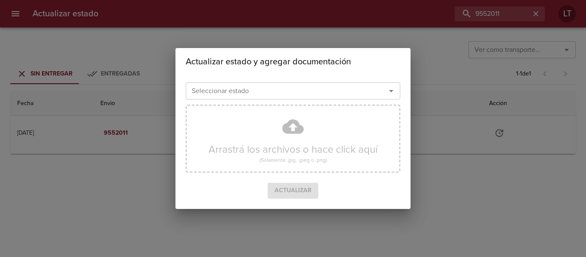
click at [314, 102] on div "Arrastrá los archivos o hace click aquí (Solamente .jpg, .jpeg o .png)" at bounding box center [293, 142] width 215 height 82
click at [303, 90] on input "Seleccionar estado" at bounding box center [280, 91] width 184 height 12
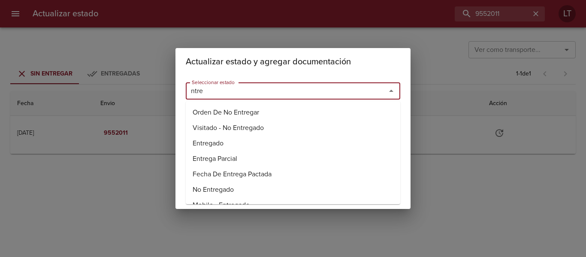
click at [217, 140] on li "Entregado" at bounding box center [293, 143] width 215 height 15
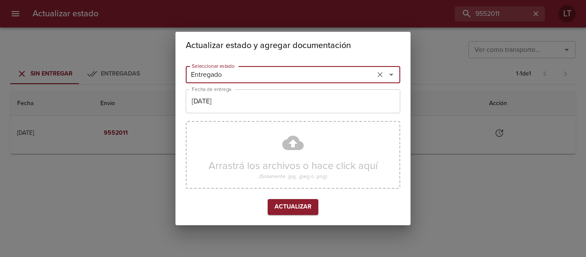
type input "Entregado"
click at [218, 111] on input "[DATE]" at bounding box center [293, 101] width 215 height 24
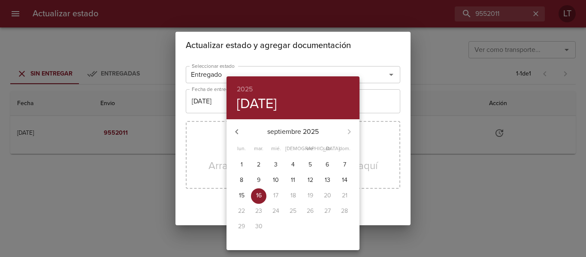
click at [306, 181] on span "12" at bounding box center [310, 180] width 15 height 9
type input "[DATE]"
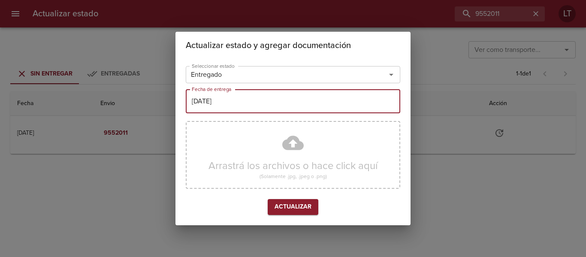
click at [297, 158] on div "Arrastrá los archivos o hace click aquí (Solamente .jpg, .jpeg o .png)" at bounding box center [293, 155] width 215 height 68
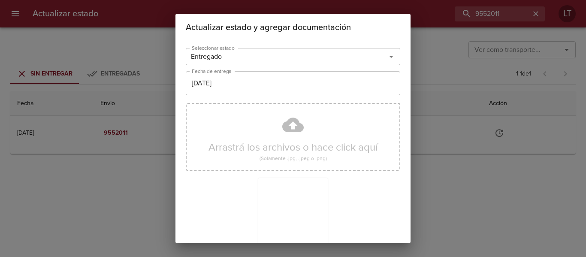
scroll to position [80, 0]
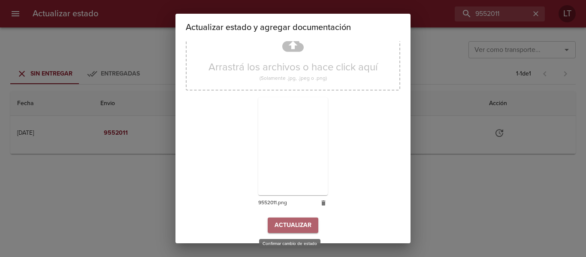
click at [305, 228] on span "Actualizar" at bounding box center [293, 225] width 37 height 11
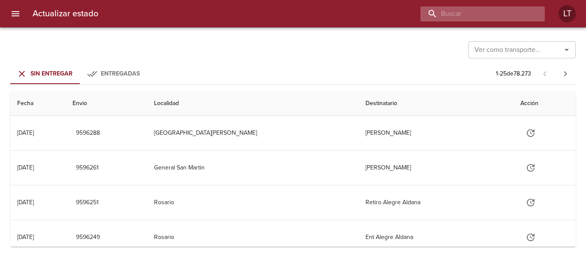
click at [484, 15] on input "buscar" at bounding box center [476, 13] width 110 height 15
paste input "9553599"
type input "9553599"
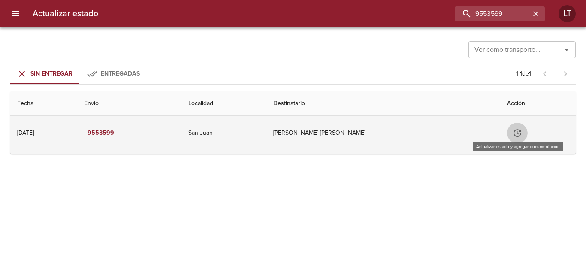
click at [515, 129] on icon "Tabla de envíos del cliente" at bounding box center [518, 133] width 10 height 10
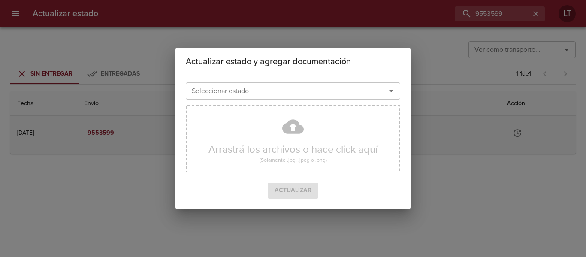
click at [301, 92] on input "Seleccionar estado" at bounding box center [280, 91] width 184 height 12
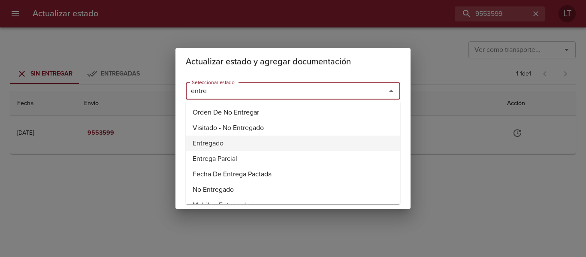
click at [216, 140] on li "Entregado" at bounding box center [293, 143] width 215 height 15
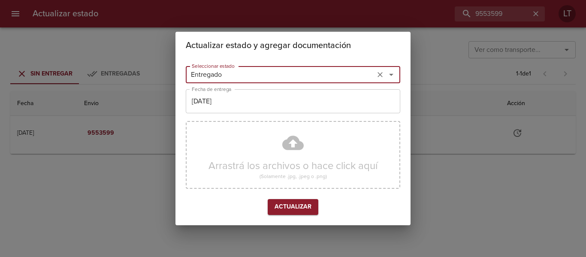
type input "Entregado"
click at [222, 99] on input "[DATE]" at bounding box center [293, 101] width 215 height 24
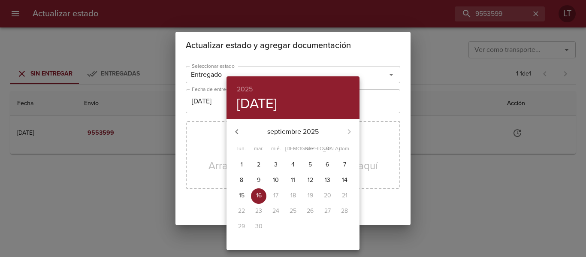
click at [278, 182] on p "10" at bounding box center [276, 180] width 6 height 9
type input "10/09/2025"
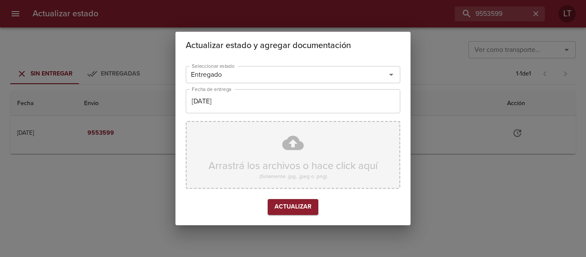
click at [296, 145] on div "Arrastrá los archivos o hace click aquí (Solamente .jpg, .jpeg o .png)" at bounding box center [293, 155] width 215 height 68
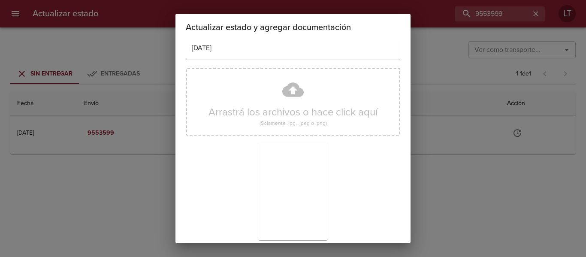
scroll to position [80, 0]
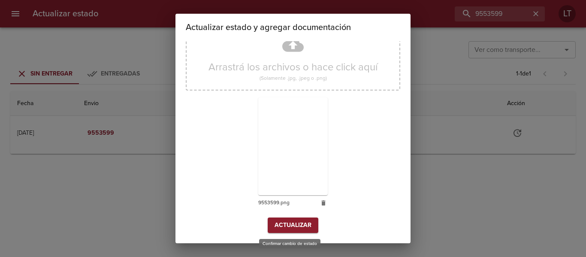
click at [298, 220] on span "Actualizar" at bounding box center [293, 225] width 37 height 11
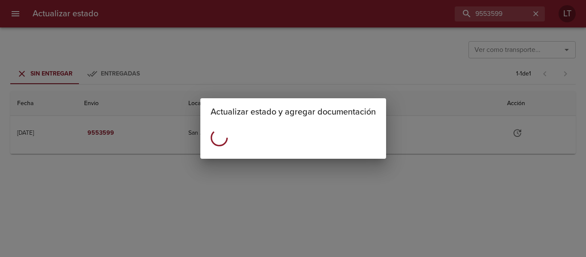
scroll to position [0, 0]
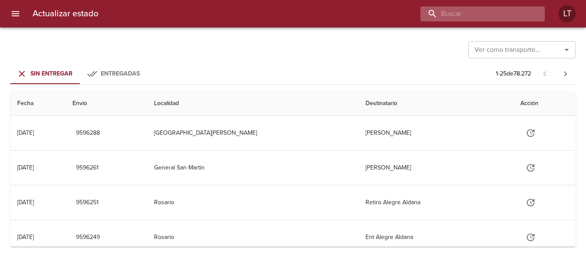
click at [504, 12] on input "buscar" at bounding box center [476, 13] width 110 height 15
paste input "9588061"
type input "9588061"
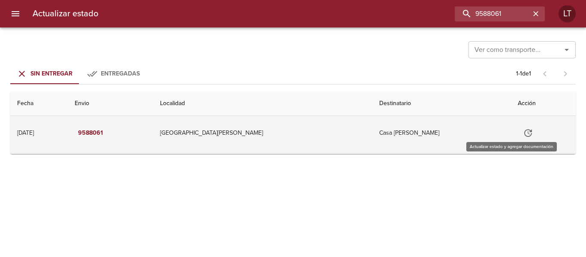
click at [523, 135] on icon "Tabla de envíos del cliente" at bounding box center [528, 133] width 10 height 10
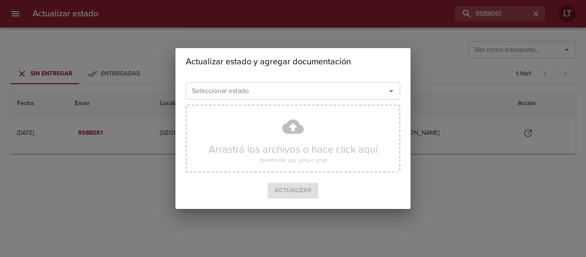
click at [296, 94] on input "Seleccionar estado" at bounding box center [280, 91] width 184 height 12
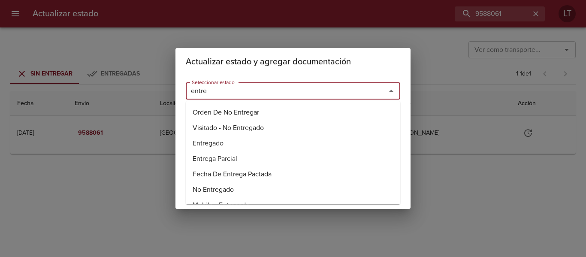
click at [214, 145] on li "Entregado" at bounding box center [293, 143] width 215 height 15
type input "Entregado"
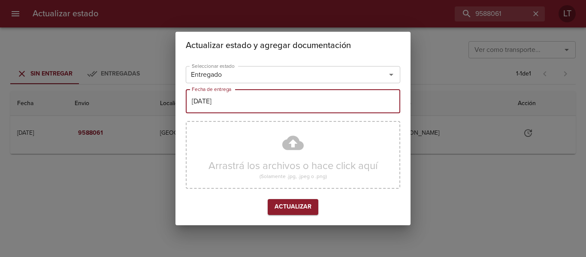
click at [227, 100] on input "[DATE]" at bounding box center [293, 101] width 215 height 24
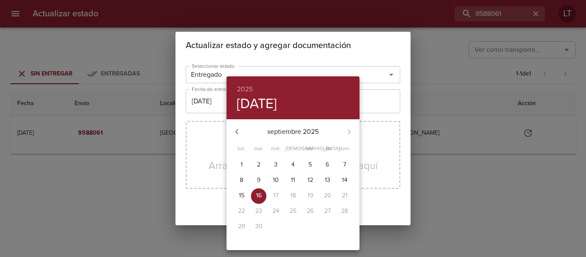
click at [197, 162] on div at bounding box center [293, 128] width 586 height 257
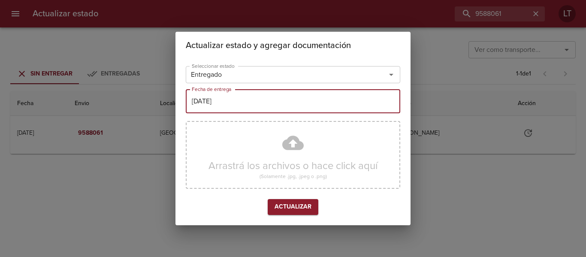
click at [295, 145] on div "Arrastrá los archivos o hace click aquí (Solamente .jpg, .jpeg o .png)" at bounding box center [293, 155] width 215 height 68
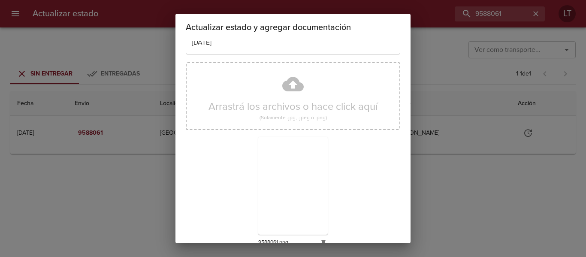
scroll to position [80, 0]
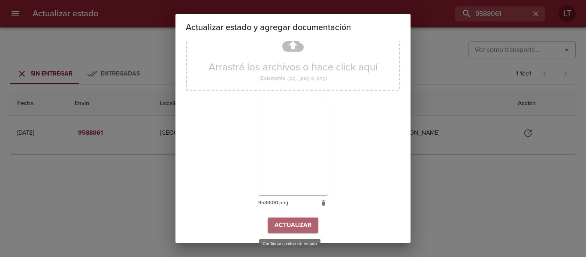
click at [289, 224] on span "Actualizar" at bounding box center [293, 225] width 37 height 11
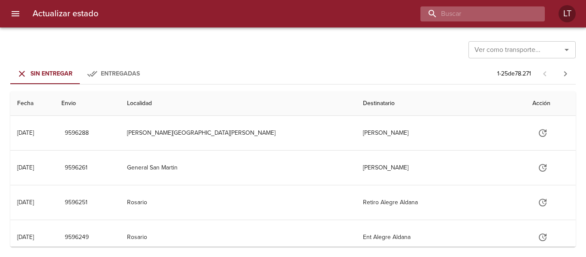
click at [476, 9] on input "buscar" at bounding box center [476, 13] width 110 height 15
paste input "9579351"
type input "9579351"
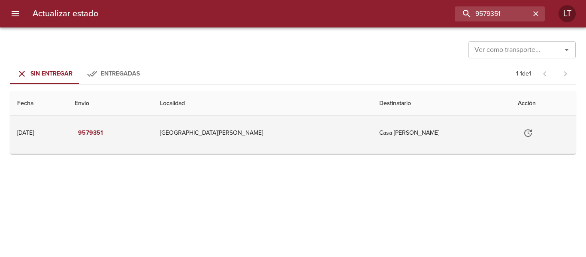
click at [518, 143] on button "Tabla de envíos del cliente" at bounding box center [528, 133] width 21 height 21
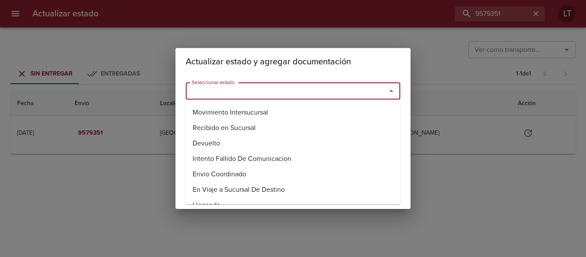
click at [259, 97] on input "Seleccionar estado" at bounding box center [280, 91] width 184 height 12
click at [206, 146] on li "Entregado" at bounding box center [293, 143] width 215 height 15
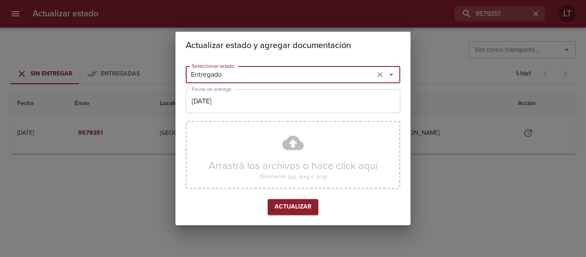
type input "Entregado"
click at [223, 109] on input "[DATE]" at bounding box center [293, 101] width 215 height 24
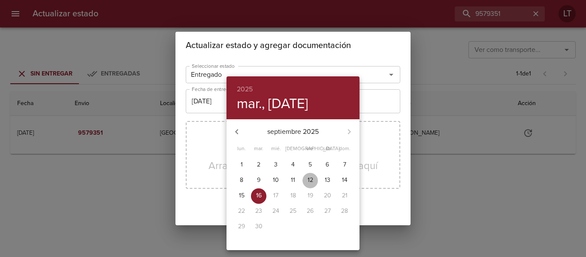
click at [310, 180] on p "12" at bounding box center [311, 180] width 6 height 9
type input "[DATE]"
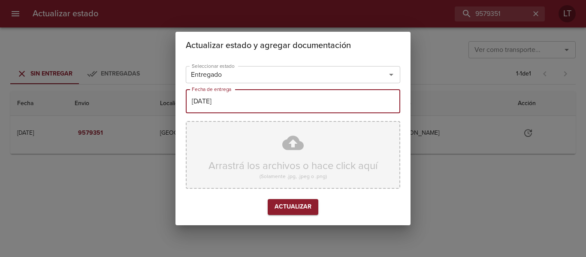
click at [298, 143] on div "Arrastrá los archivos o hace click aquí (Solamente .jpg, .jpeg o .png)" at bounding box center [293, 155] width 215 height 68
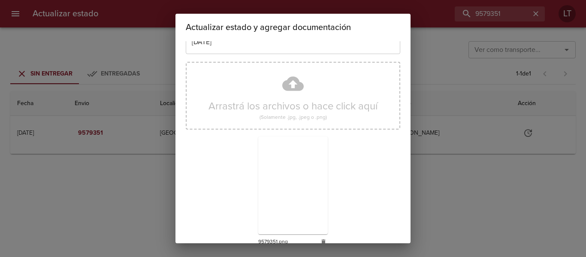
scroll to position [80, 0]
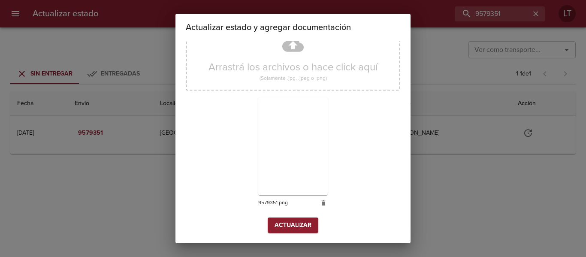
click at [315, 222] on button "Actualizar" at bounding box center [293, 226] width 51 height 16
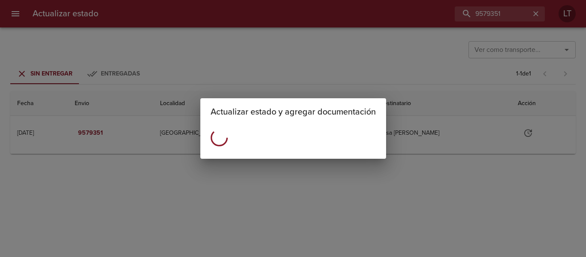
scroll to position [0, 0]
click at [380, 50] on div "Actualizar estado y agregar documentación" at bounding box center [293, 128] width 586 height 257
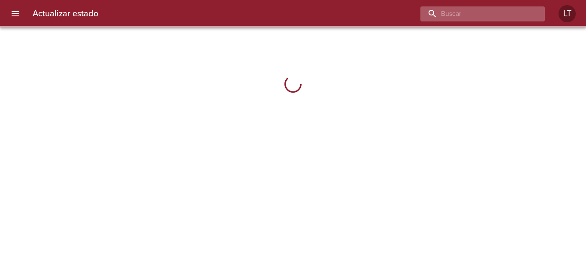
click at [521, 10] on input "buscar" at bounding box center [476, 13] width 110 height 15
paste input "9579351"
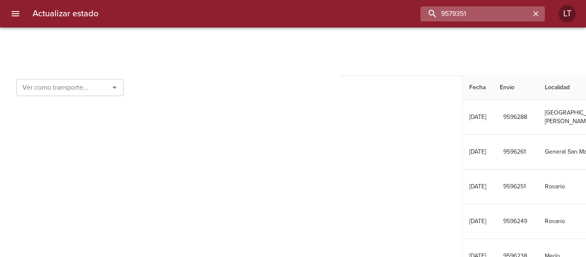
type input "9579351"
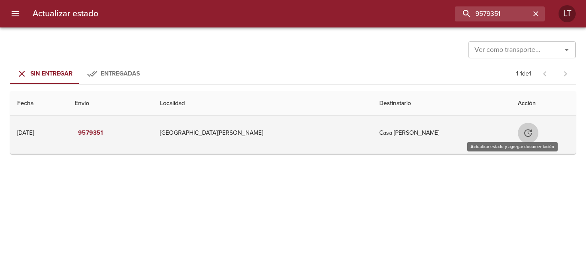
click at [518, 127] on button "Tabla de envíos del cliente" at bounding box center [528, 133] width 21 height 21
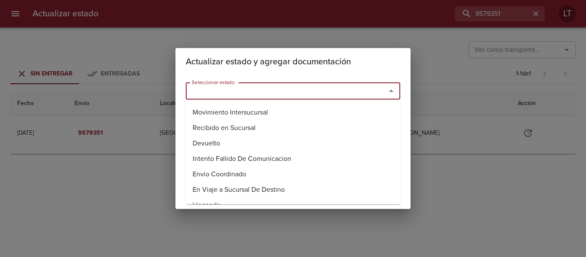
click at [278, 95] on input "Seleccionar estado" at bounding box center [280, 91] width 184 height 12
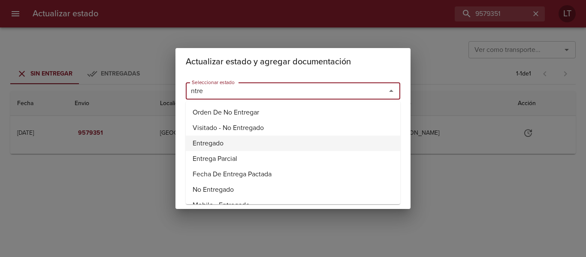
click at [206, 137] on li "Entregado" at bounding box center [293, 143] width 215 height 15
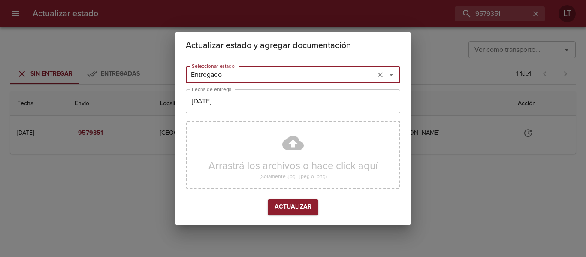
type input "Entregado"
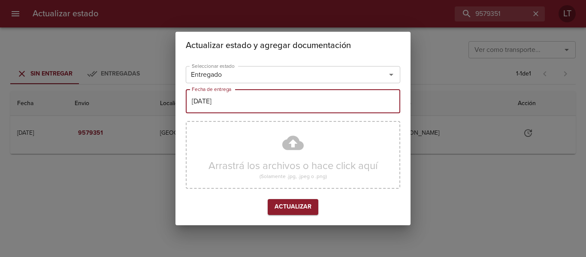
click at [245, 102] on input "[DATE]" at bounding box center [293, 101] width 215 height 24
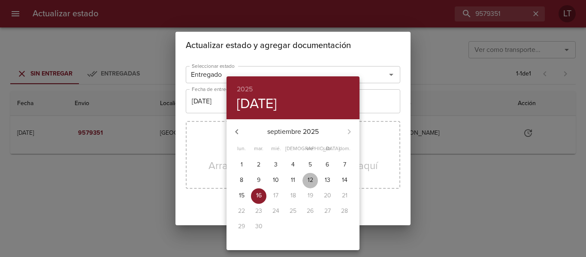
click at [311, 180] on p "12" at bounding box center [311, 180] width 6 height 9
type input "[DATE]"
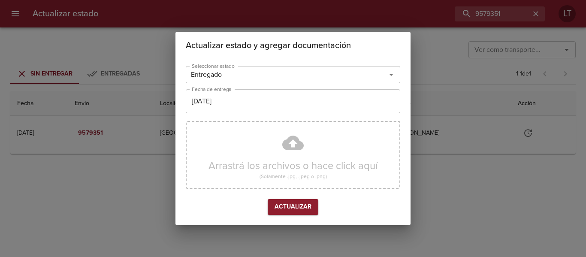
click at [292, 135] on div "Arrastrá los archivos o hace click aquí (Solamente .jpg, .jpeg o .png)" at bounding box center [293, 155] width 215 height 68
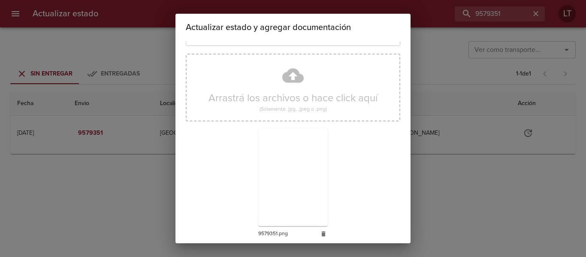
scroll to position [80, 0]
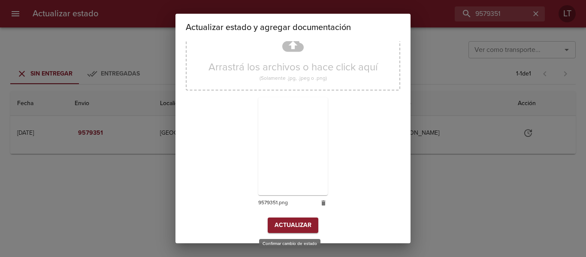
click at [294, 225] on span "Actualizar" at bounding box center [293, 225] width 37 height 11
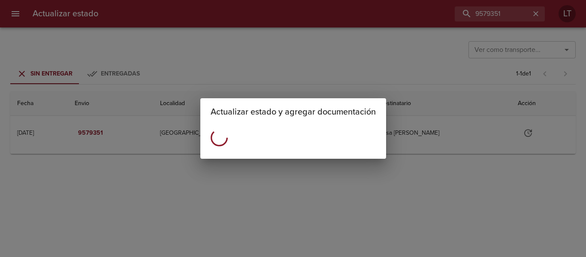
scroll to position [0, 0]
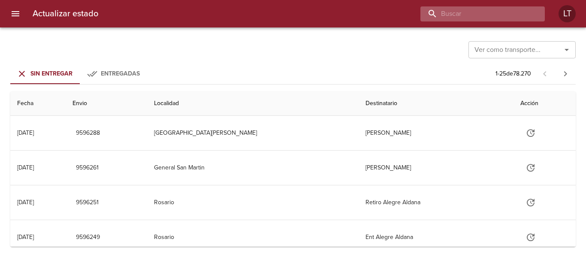
click at [486, 8] on input "buscar" at bounding box center [476, 13] width 110 height 15
paste input "9553493"
type input "9553493"
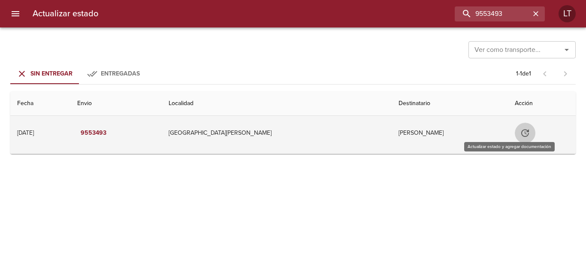
click at [515, 141] on button "Tabla de envíos del cliente" at bounding box center [525, 133] width 21 height 21
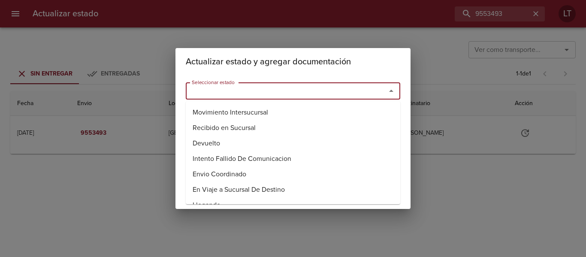
click at [283, 91] on input "Seleccionar estado" at bounding box center [280, 91] width 184 height 12
click at [218, 148] on li "Entregado" at bounding box center [293, 143] width 215 height 15
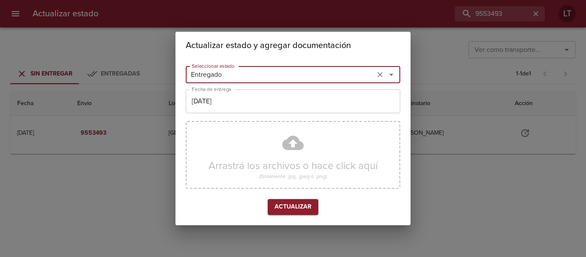
type input "Entregado"
click at [236, 107] on input "[DATE]" at bounding box center [293, 101] width 215 height 24
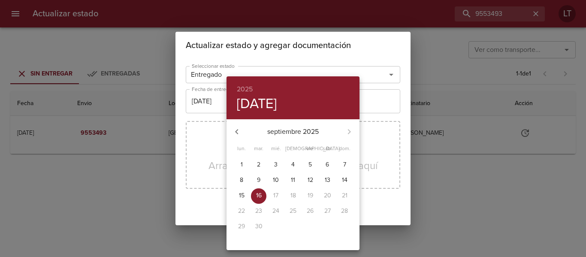
click at [279, 179] on span "10" at bounding box center [275, 180] width 15 height 9
type input "10/09/2025"
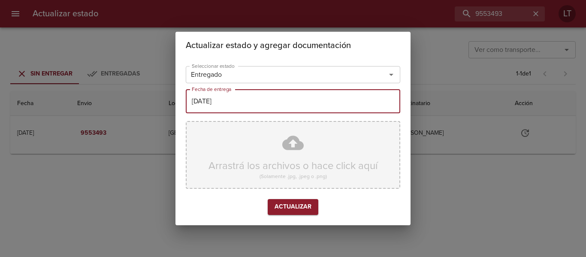
click at [304, 140] on div "Arrastrá los archivos o hace click aquí (Solamente .jpg, .jpeg o .png)" at bounding box center [293, 155] width 215 height 68
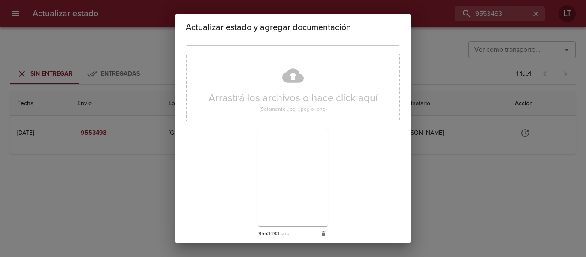
scroll to position [80, 0]
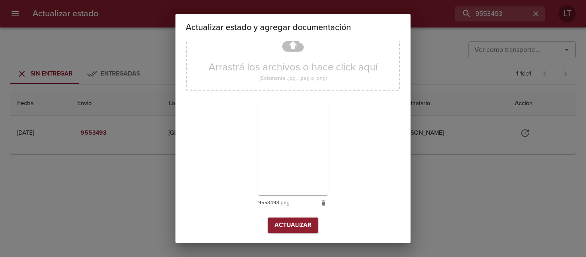
click at [299, 219] on button "Actualizar" at bounding box center [293, 226] width 51 height 16
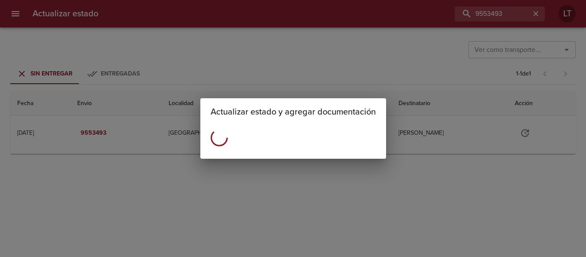
scroll to position [0, 0]
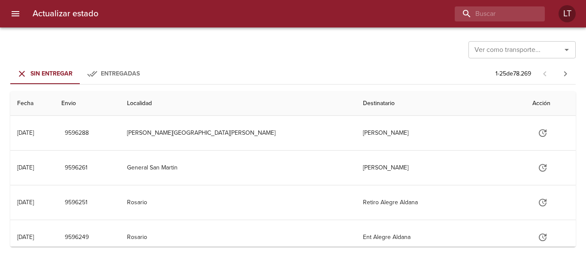
click at [471, 2] on div "Actualizar estado LT" at bounding box center [293, 13] width 586 height 27
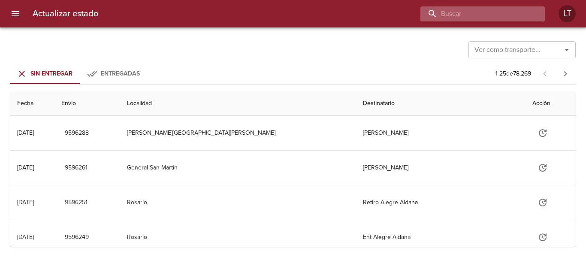
click at [478, 8] on input "buscar" at bounding box center [476, 13] width 110 height 15
paste input "9553675"
type input "9553675"
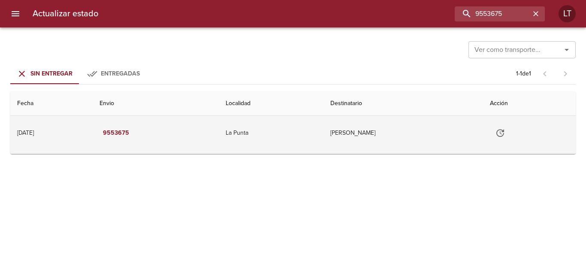
click at [489, 136] on td "Tabla de envíos del cliente" at bounding box center [529, 133] width 93 height 34
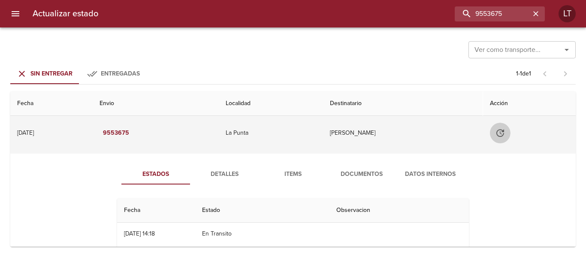
click at [497, 137] on icon "Tabla de envíos del cliente" at bounding box center [501, 133] width 8 height 8
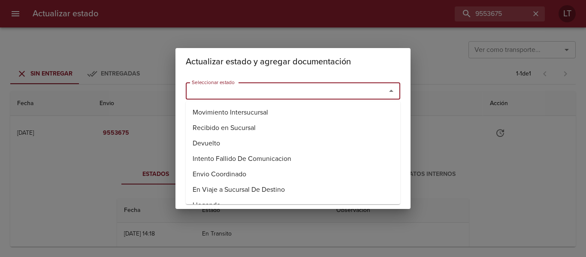
click at [265, 92] on input "Seleccionar estado" at bounding box center [280, 91] width 184 height 12
click at [210, 145] on li "Entregado" at bounding box center [293, 143] width 215 height 15
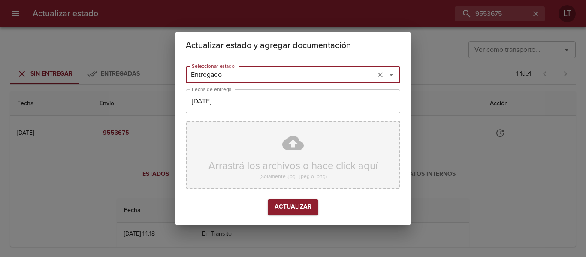
type input "Entregado"
click at [224, 92] on input "[DATE]" at bounding box center [293, 101] width 215 height 24
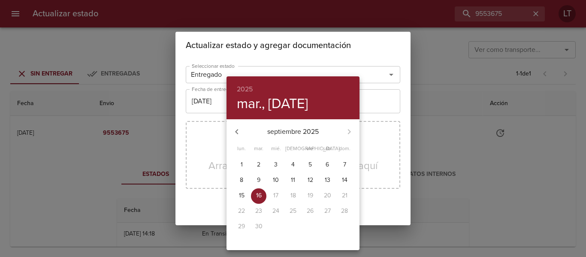
click at [317, 182] on span "12" at bounding box center [310, 180] width 15 height 9
type input "[DATE]"
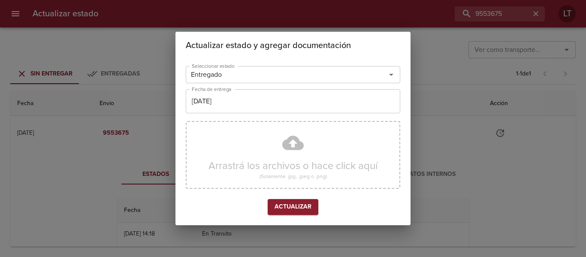
click at [296, 147] on div "Arrastrá los archivos o hace click aquí (Solamente .jpg, .jpeg o .png)" at bounding box center [293, 155] width 215 height 68
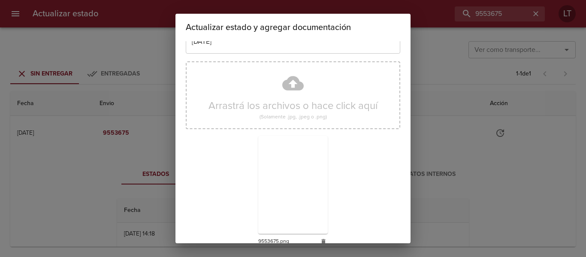
scroll to position [80, 0]
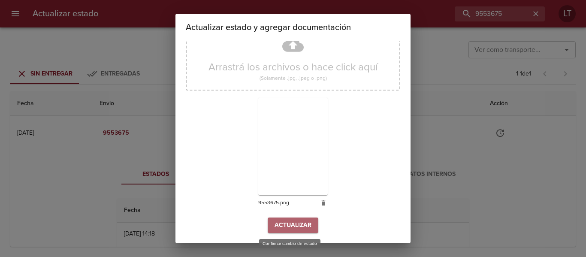
click at [299, 228] on span "Actualizar" at bounding box center [293, 225] width 37 height 11
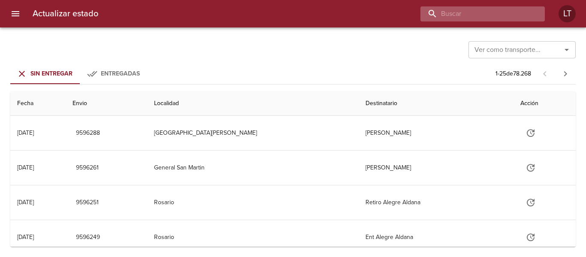
click at [504, 17] on input "buscar" at bounding box center [476, 13] width 110 height 15
paste input "9558192"
type input "9558192"
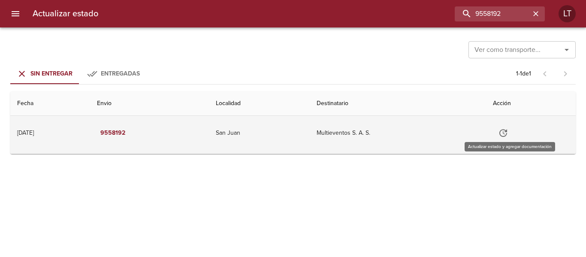
click at [509, 136] on icon "Tabla de envíos del cliente" at bounding box center [503, 133] width 10 height 10
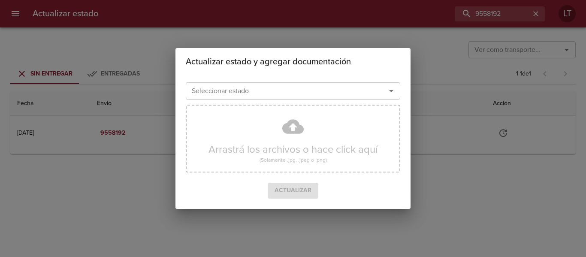
click at [275, 94] on input "Seleccionar estado" at bounding box center [280, 91] width 184 height 12
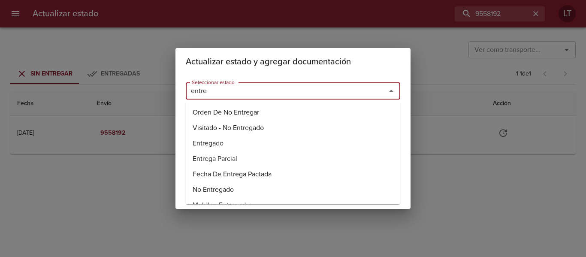
click at [209, 143] on li "Entregado" at bounding box center [293, 143] width 215 height 15
type input "Entregado"
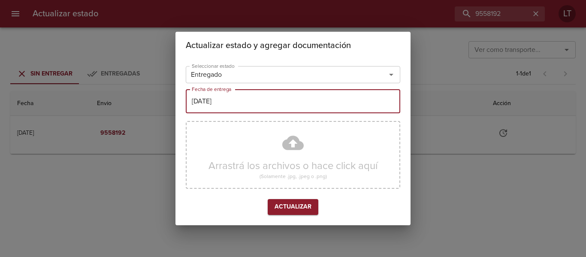
click at [224, 106] on input "[DATE]" at bounding box center [293, 101] width 215 height 24
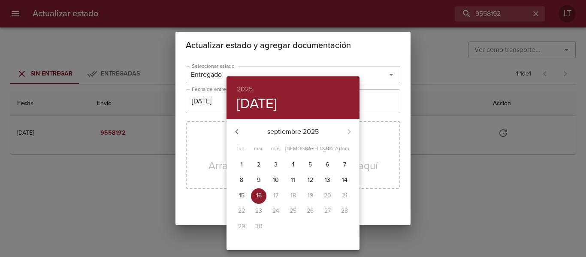
click at [310, 183] on p "12" at bounding box center [311, 180] width 6 height 9
type input "12/09/2025"
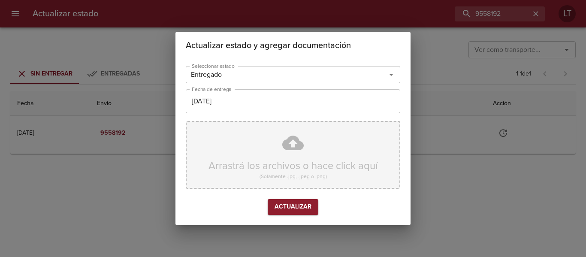
click at [291, 147] on div "Arrastrá los archivos o hace click aquí (Solamente .jpg, .jpeg o .png)" at bounding box center [293, 155] width 215 height 68
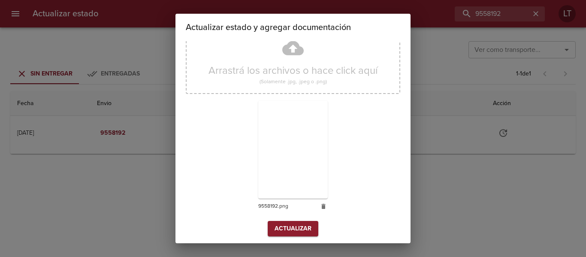
scroll to position [80, 0]
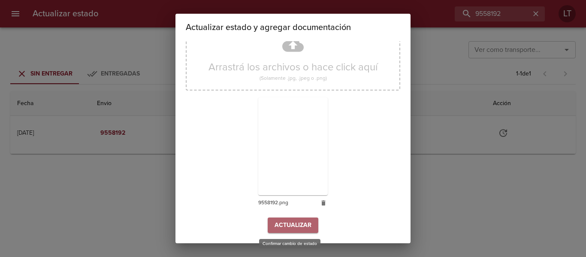
click at [287, 231] on span "Actualizar" at bounding box center [293, 225] width 37 height 11
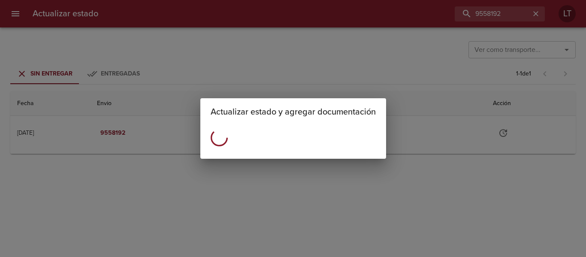
scroll to position [0, 0]
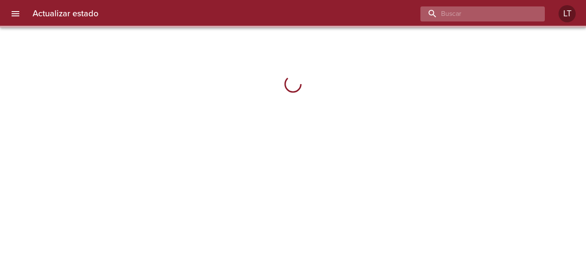
click at [495, 12] on input "buscar" at bounding box center [476, 13] width 110 height 15
paste input "9558192"
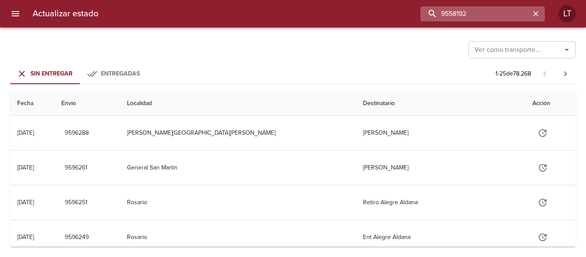
type input "9558192"
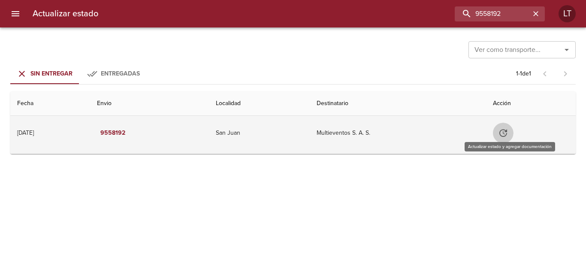
click at [511, 127] on button "Tabla de envíos del cliente" at bounding box center [503, 133] width 21 height 21
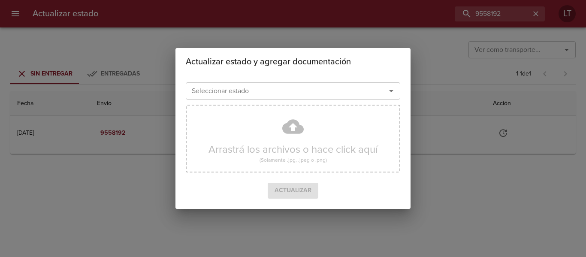
click at [266, 91] on input "Seleccionar estado" at bounding box center [280, 91] width 184 height 12
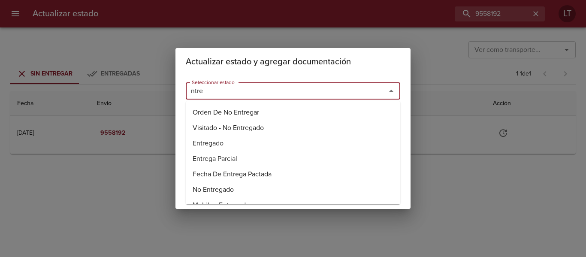
click at [206, 142] on li "Entregado" at bounding box center [293, 143] width 215 height 15
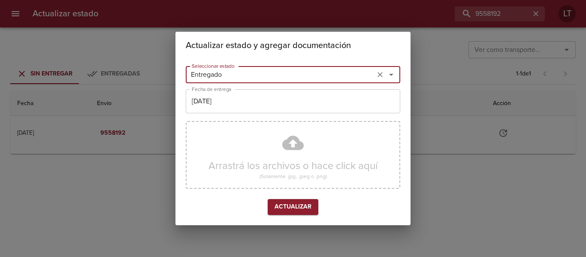
type input "Entregado"
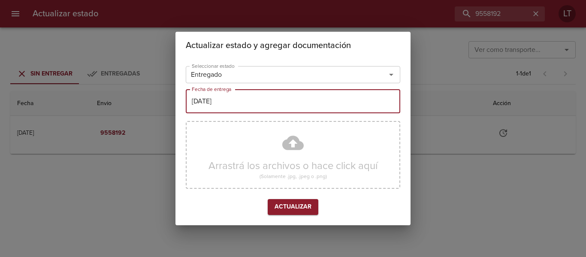
click at [215, 105] on input "[DATE]" at bounding box center [293, 101] width 215 height 24
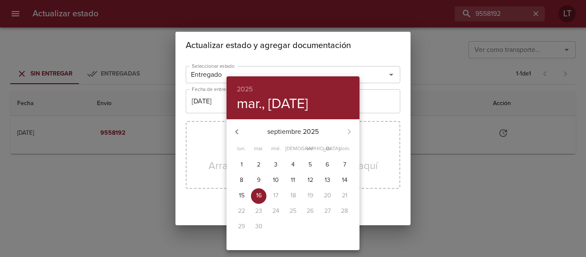
click at [310, 178] on p "12" at bounding box center [311, 180] width 6 height 9
type input "12/09/2025"
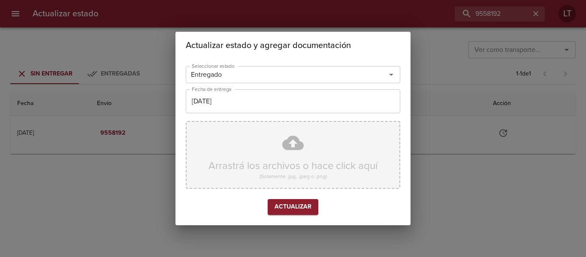
click at [295, 145] on div "Arrastrá los archivos o hace click aquí (Solamente .jpg, .jpeg o .png)" at bounding box center [293, 155] width 215 height 68
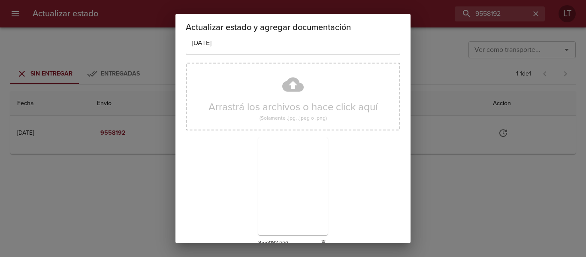
scroll to position [80, 0]
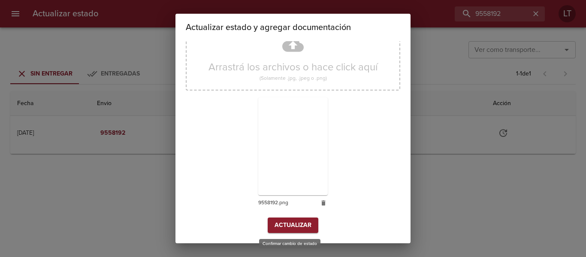
click at [279, 225] on span "Actualizar" at bounding box center [293, 225] width 37 height 11
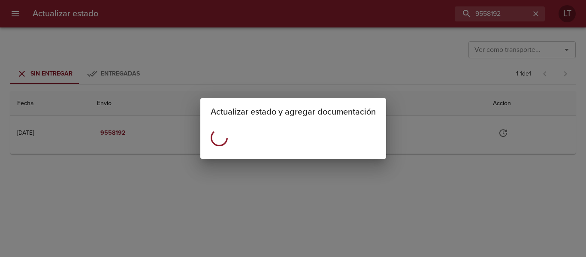
scroll to position [0, 0]
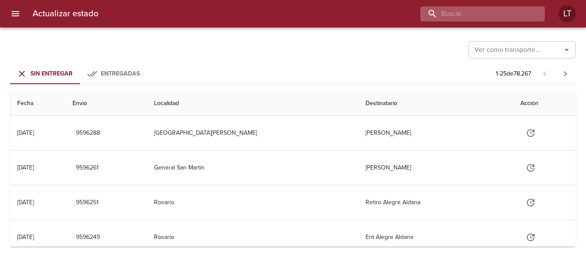
click at [496, 6] on input "buscar" at bounding box center [476, 13] width 110 height 15
paste input "9583322"
type input "9583322"
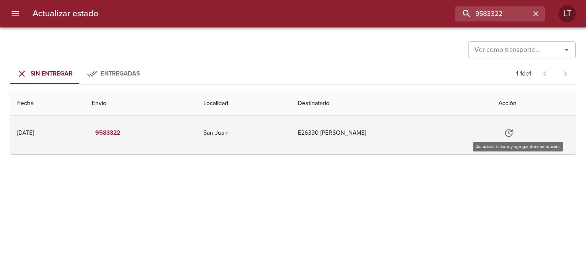
click at [514, 130] on icon "Tabla de envíos del cliente" at bounding box center [509, 133] width 10 height 10
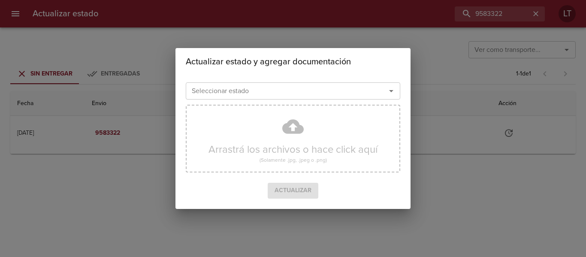
click at [273, 100] on div "Seleccionar estado" at bounding box center [293, 90] width 215 height 17
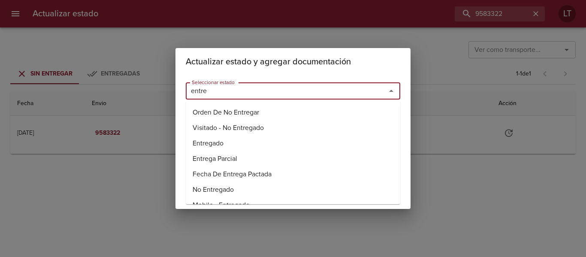
click at [210, 139] on li "Entregado" at bounding box center [293, 143] width 215 height 15
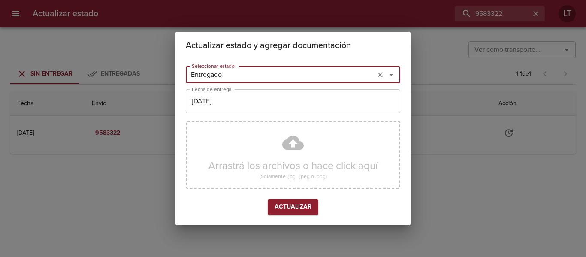
type input "Entregado"
click at [231, 97] on input "[DATE]" at bounding box center [293, 101] width 215 height 24
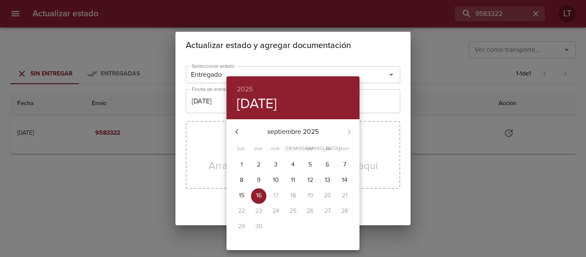
click at [242, 194] on p "15" at bounding box center [242, 195] width 6 height 9
type input "[DATE]"
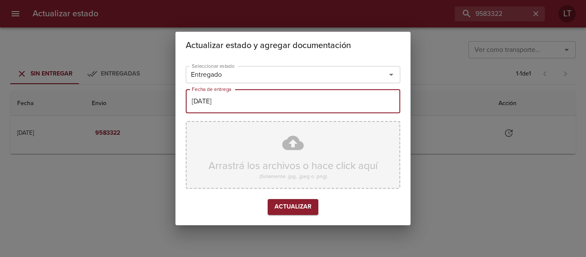
click at [290, 143] on div "Arrastrá los archivos o hace click aquí (Solamente .jpg, .jpeg o .png)" at bounding box center [293, 155] width 215 height 68
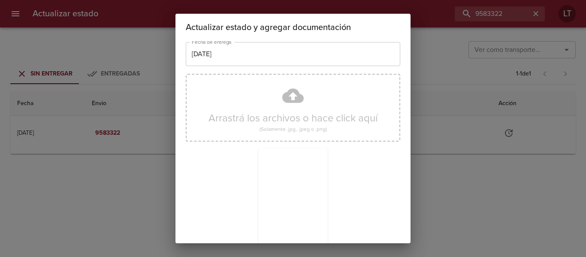
scroll to position [80, 0]
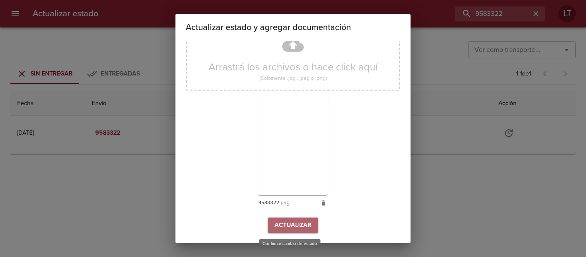
click at [289, 221] on span "Actualizar" at bounding box center [293, 225] width 37 height 11
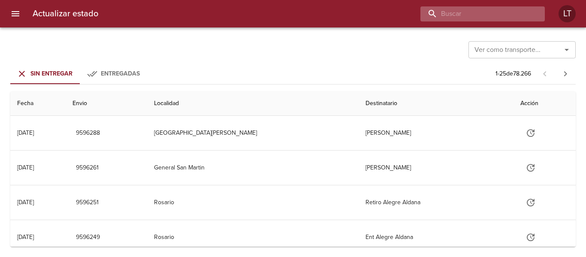
click at [496, 10] on input "buscar" at bounding box center [476, 13] width 110 height 15
paste input "9583250"
type input "9583250"
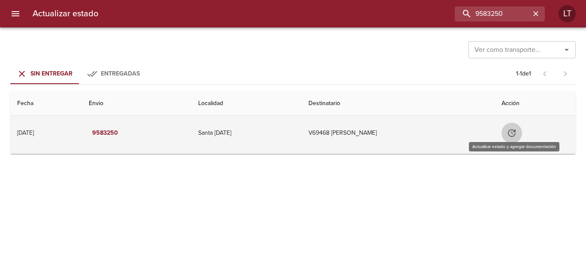
click at [515, 132] on icon "Tabla de envíos del cliente" at bounding box center [512, 133] width 10 height 10
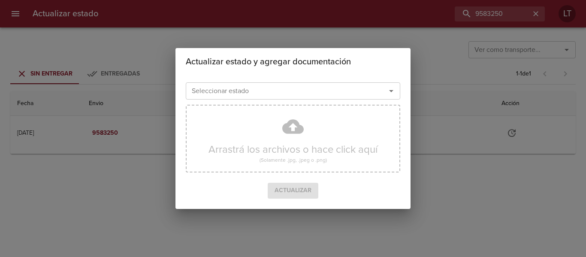
click at [288, 97] on div "Seleccionar estado" at bounding box center [293, 90] width 215 height 17
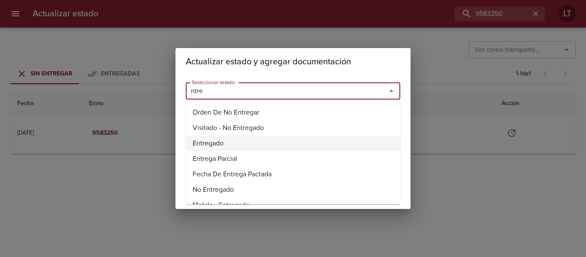
click at [221, 142] on li "Entregado" at bounding box center [293, 143] width 215 height 15
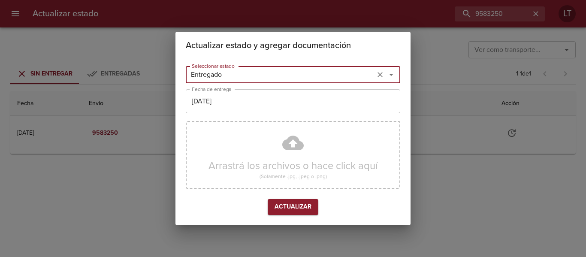
type input "Entregado"
click at [221, 108] on input "[DATE]" at bounding box center [293, 101] width 215 height 24
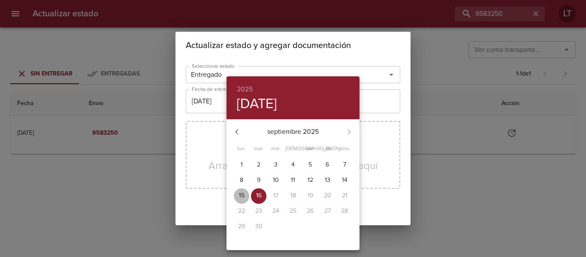
click at [235, 194] on span "15" at bounding box center [241, 195] width 15 height 9
type input "[DATE]"
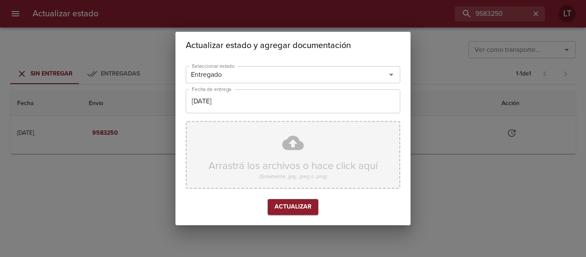
click at [300, 142] on div "Arrastrá los archivos o hace click aquí (Solamente .jpg, .jpeg o .png)" at bounding box center [293, 155] width 215 height 68
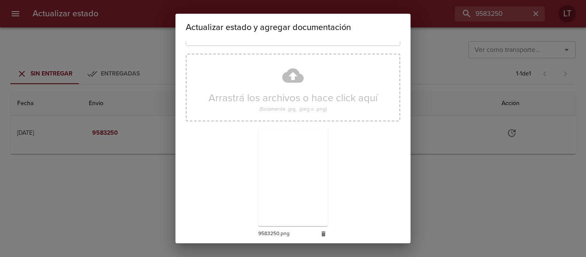
scroll to position [80, 0]
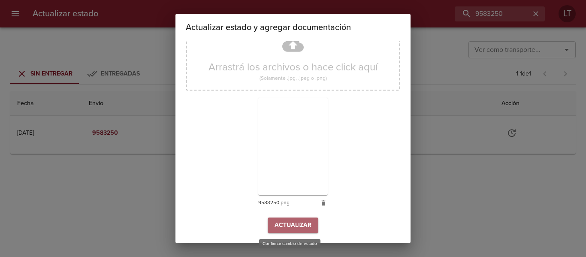
click at [293, 220] on span "Actualizar" at bounding box center [293, 225] width 37 height 11
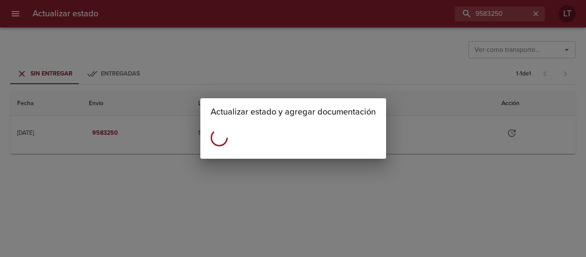
click at [417, 46] on div "Actualizar estado y agregar documentación" at bounding box center [293, 128] width 586 height 257
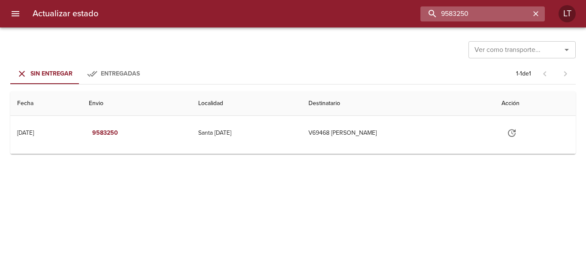
click at [485, 11] on input "9583250" at bounding box center [476, 13] width 110 height 15
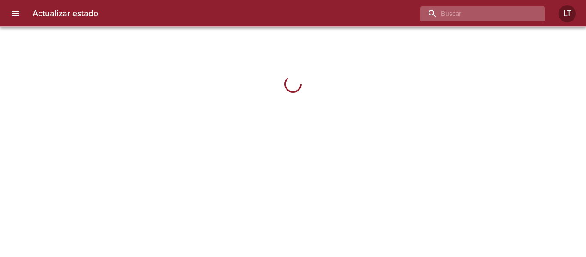
click at [485, 12] on input "buscar" at bounding box center [476, 13] width 110 height 15
paste input "9583250"
type input "9583250"
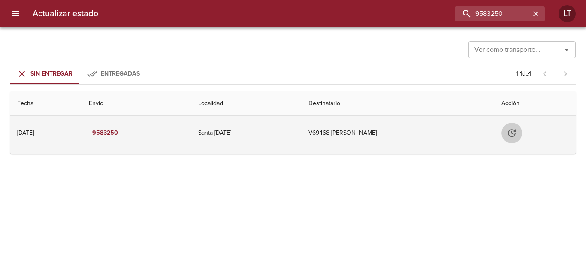
click at [507, 129] on button "Tabla de envíos del cliente" at bounding box center [512, 133] width 21 height 21
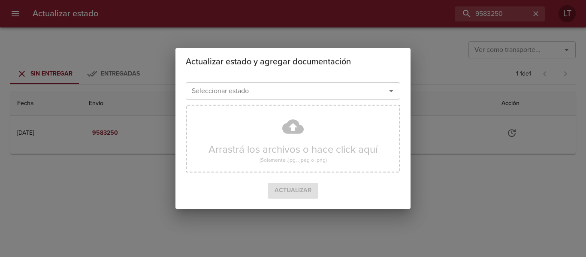
click at [247, 71] on div "Actualizar estado y agregar documentación" at bounding box center [293, 61] width 235 height 27
click at [251, 84] on div "Seleccionar estado" at bounding box center [293, 90] width 215 height 17
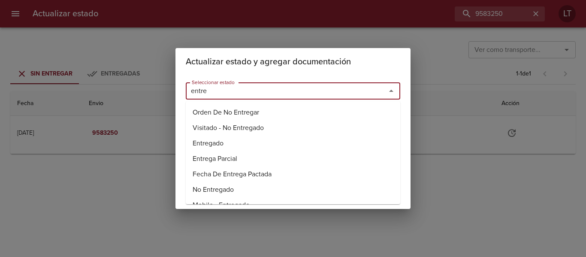
drag, startPoint x: 206, startPoint y: 147, endPoint x: 206, endPoint y: 143, distance: 4.7
click at [206, 147] on li "Entregado" at bounding box center [293, 143] width 215 height 15
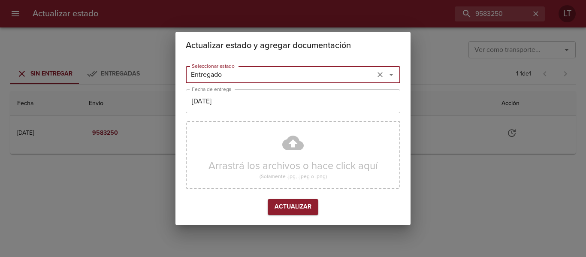
type input "Entregado"
click at [218, 102] on input "[DATE]" at bounding box center [293, 101] width 215 height 24
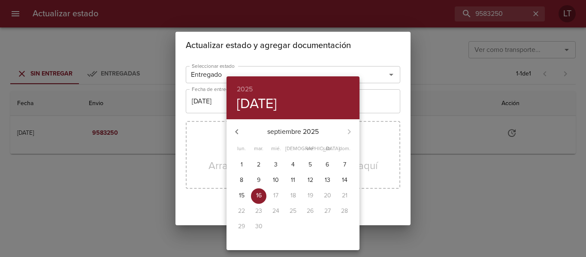
click at [243, 187] on button "8" at bounding box center [241, 180] width 15 height 15
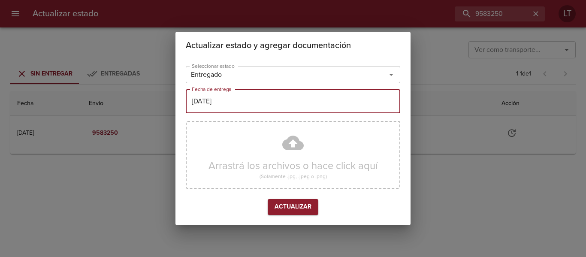
click at [192, 105] on input "08/09/2025" at bounding box center [293, 101] width 215 height 24
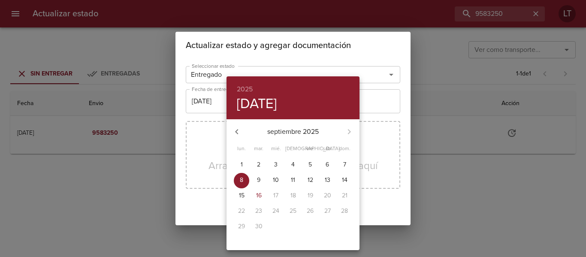
click at [241, 194] on p "15" at bounding box center [242, 195] width 6 height 9
type input "[DATE]"
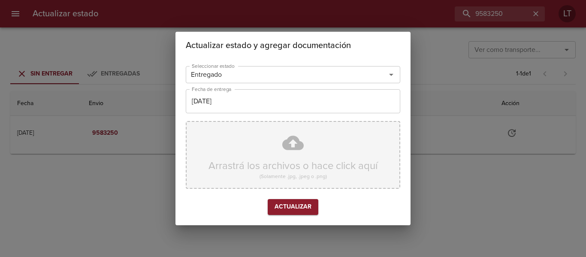
click at [288, 148] on div "Arrastrá los archivos o hace click aquí (Solamente .jpg, .jpeg o .png)" at bounding box center [293, 155] width 215 height 68
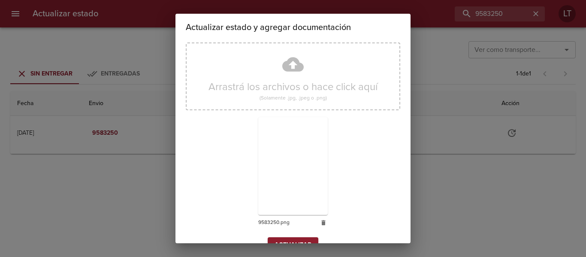
scroll to position [80, 0]
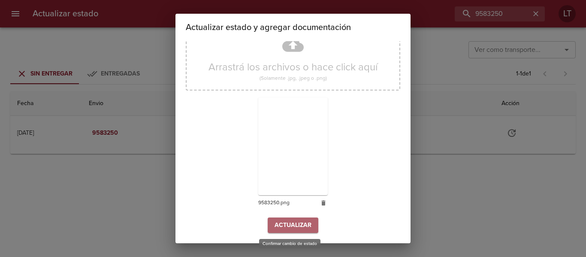
click at [309, 222] on button "Actualizar" at bounding box center [293, 226] width 51 height 16
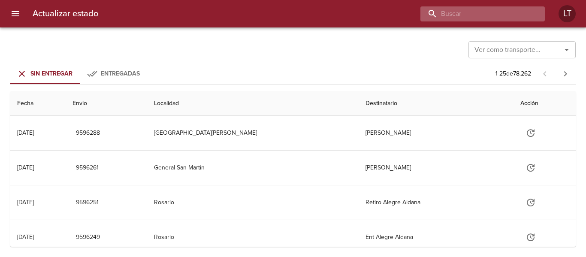
click at [482, 11] on input "buscar" at bounding box center [476, 13] width 110 height 15
paste input "9563723"
type input "9563723"
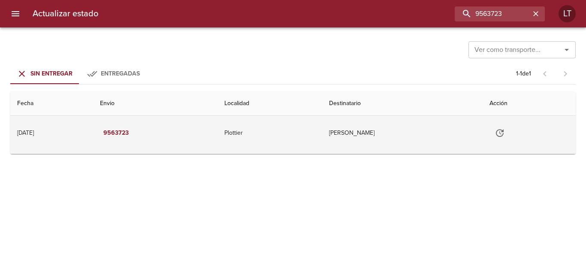
click at [505, 133] on icon "Tabla de envíos del cliente" at bounding box center [500, 133] width 10 height 10
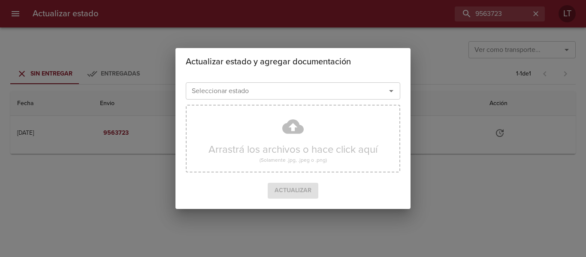
click at [265, 94] on input "Seleccionar estado" at bounding box center [280, 91] width 184 height 12
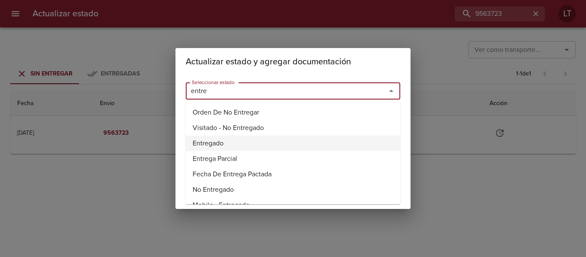
click at [207, 146] on li "Entregado" at bounding box center [293, 143] width 215 height 15
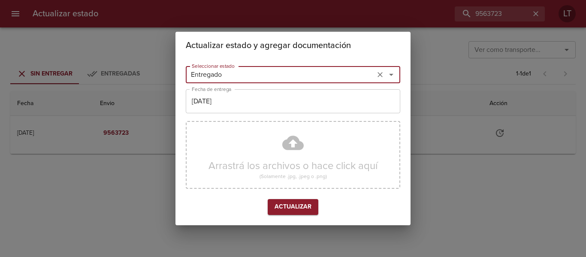
type input "Entregado"
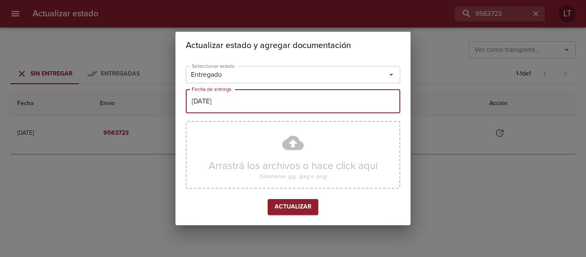
click at [215, 106] on input "[DATE]" at bounding box center [293, 101] width 215 height 24
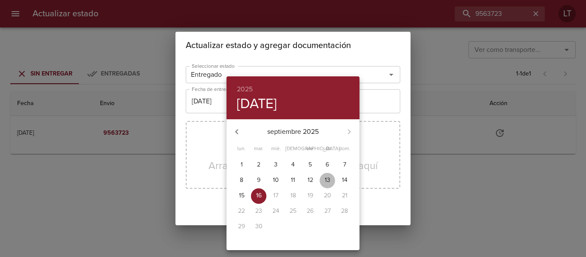
click at [323, 181] on span "13" at bounding box center [327, 180] width 15 height 9
type input "13/09/2025"
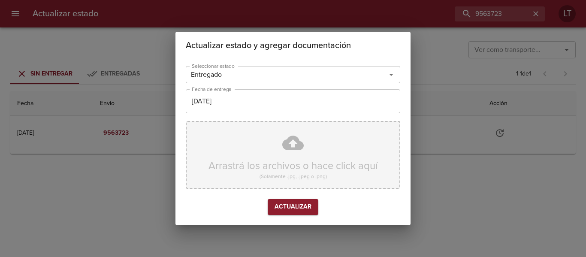
click at [301, 143] on div "Arrastrá los archivos o hace click aquí (Solamente .jpg, .jpeg o .png)" at bounding box center [293, 155] width 215 height 68
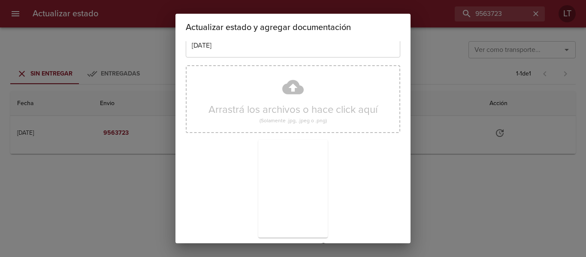
scroll to position [80, 0]
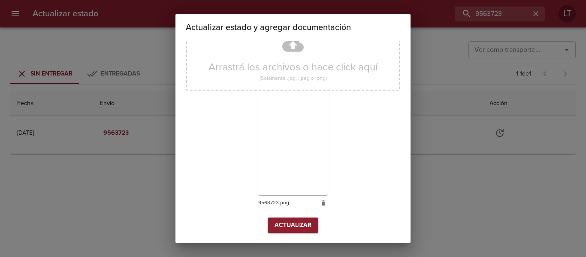
click at [294, 218] on button "Actualizar" at bounding box center [293, 226] width 51 height 16
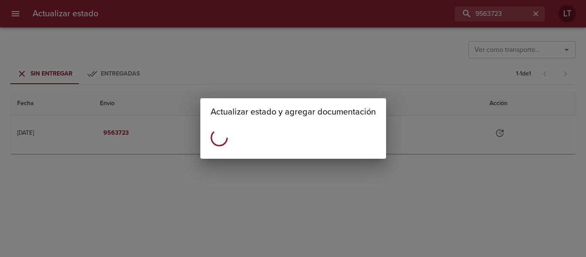
scroll to position [0, 0]
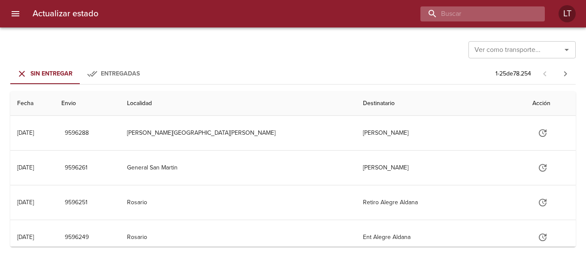
click at [475, 16] on input "buscar" at bounding box center [476, 13] width 110 height 15
paste input "9558168"
type input "9558168"
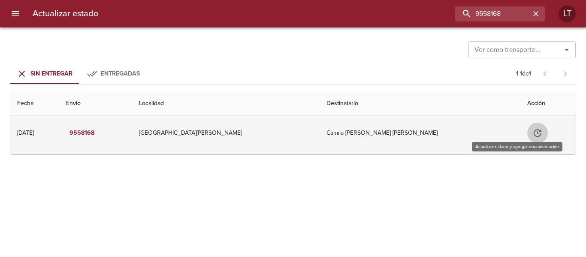
click at [533, 132] on icon "Tabla de envíos del cliente" at bounding box center [538, 133] width 10 height 10
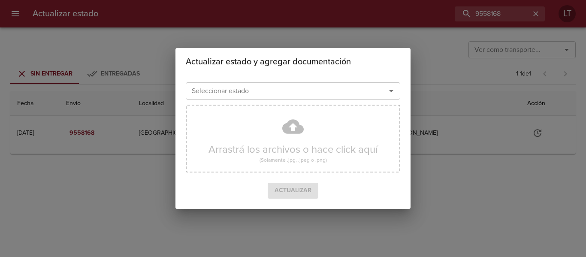
click at [263, 86] on input "Seleccionar estado" at bounding box center [280, 91] width 184 height 12
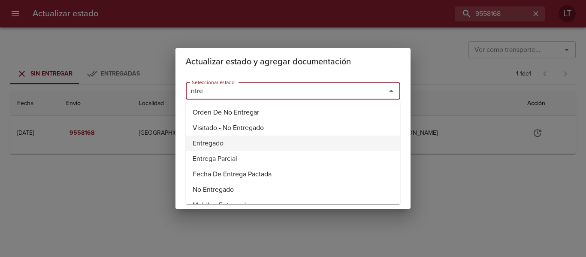
click at [220, 138] on li "Entregado" at bounding box center [293, 143] width 215 height 15
type input "Entregado"
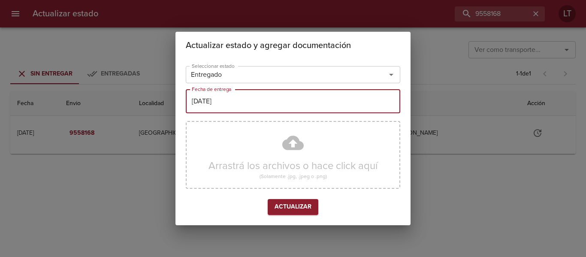
click at [225, 113] on input "[DATE]" at bounding box center [293, 101] width 215 height 24
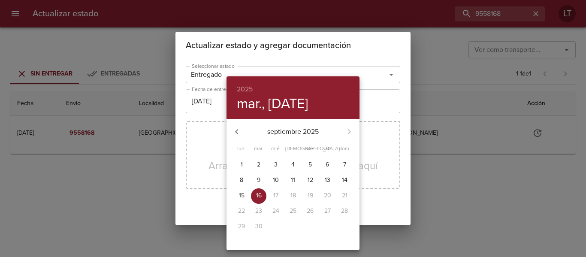
click at [240, 198] on p "15" at bounding box center [242, 195] width 6 height 9
type input "[DATE]"
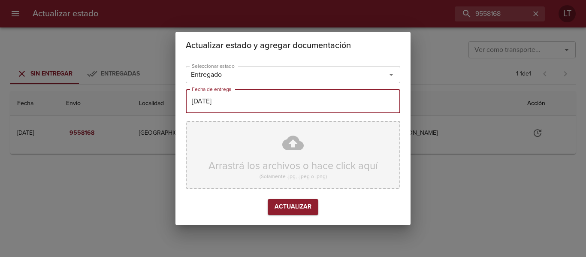
click at [278, 146] on div "Arrastrá los archivos o hace click aquí (Solamente .jpg, .jpeg o .png)" at bounding box center [293, 155] width 215 height 68
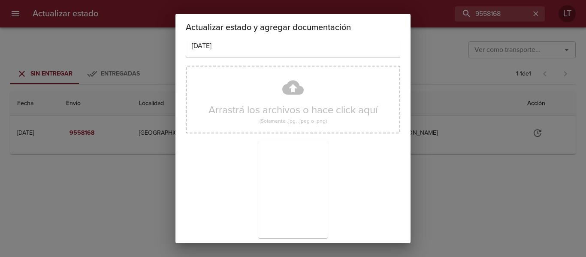
scroll to position [80, 0]
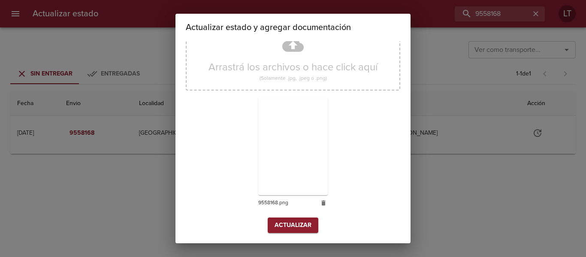
click at [287, 229] on span "Actualizar" at bounding box center [293, 225] width 37 height 11
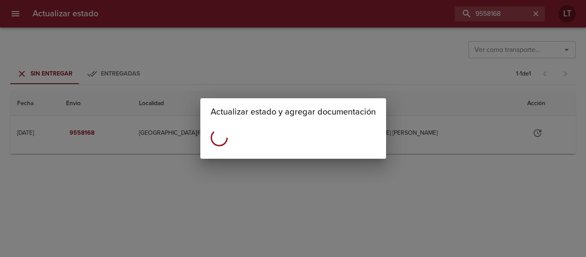
scroll to position [0, 0]
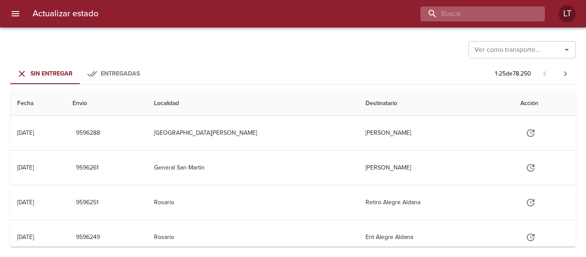
click at [494, 21] on input "buscar" at bounding box center [476, 13] width 110 height 15
paste input "9583263"
type input "9583263"
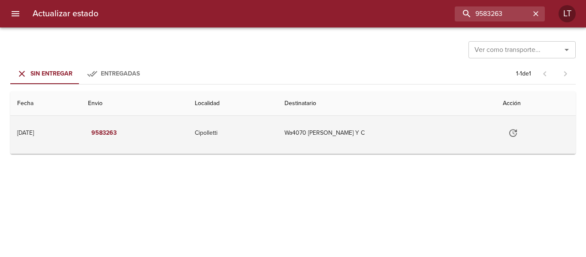
click at [524, 127] on button "Tabla de envíos del cliente" at bounding box center [513, 133] width 21 height 21
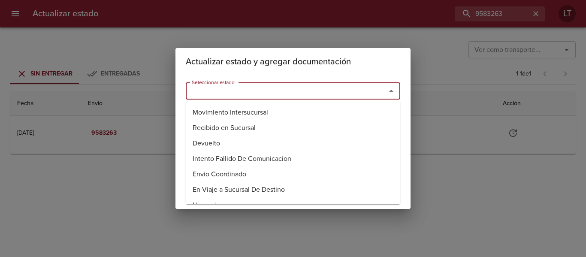
click at [288, 95] on input "Seleccionar estado" at bounding box center [280, 91] width 184 height 12
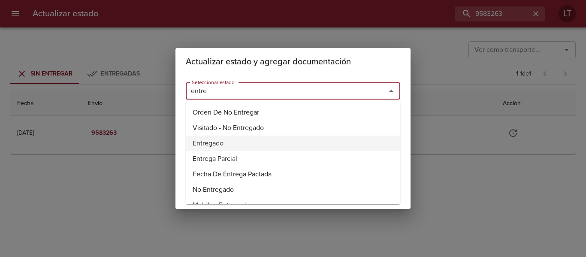
click at [215, 137] on li "Entregado" at bounding box center [293, 143] width 215 height 15
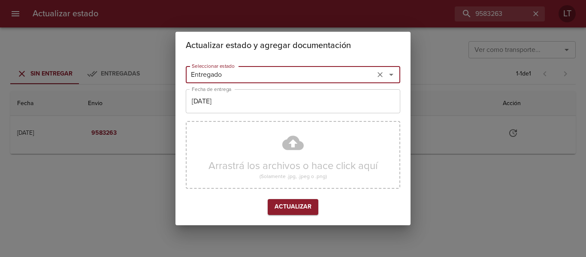
type input "Entregado"
click at [221, 115] on div "Seleccionar estado Entregado Seleccionar estado Fecha de entrega 16/09/2025 Fec…" at bounding box center [293, 142] width 215 height 159
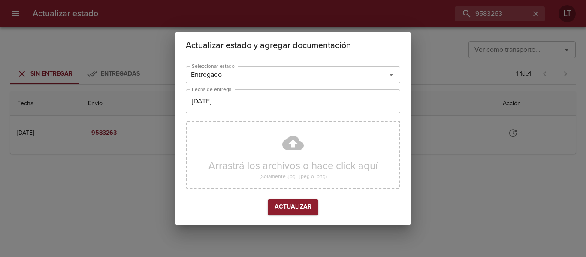
click at [224, 109] on input "[DATE]" at bounding box center [293, 101] width 215 height 24
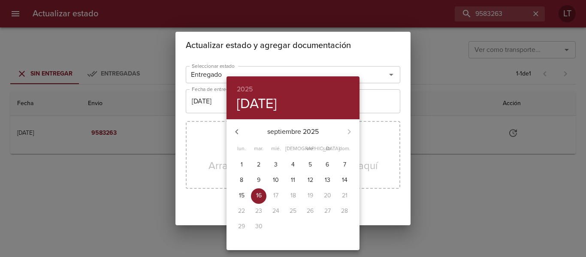
click at [240, 191] on p "15" at bounding box center [242, 195] width 6 height 9
type input "15/09/2025"
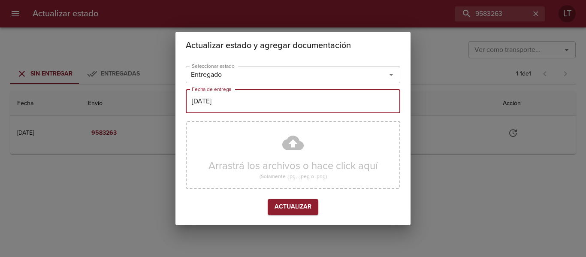
click at [306, 158] on div "Arrastrá los archivos o hace click aquí (Solamente .jpg, .jpeg o .png)" at bounding box center [293, 155] width 215 height 68
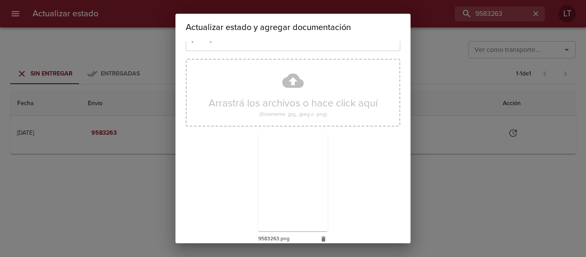
scroll to position [80, 0]
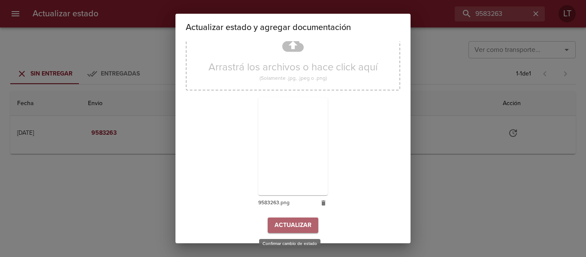
click at [300, 221] on span "Actualizar" at bounding box center [293, 225] width 37 height 11
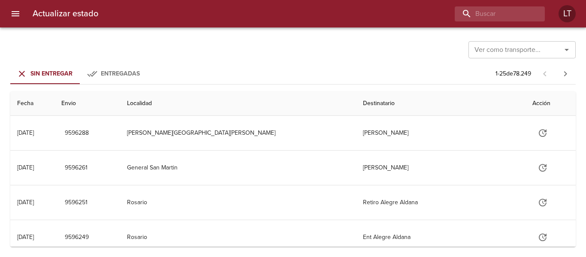
click at [551, 52] on div at bounding box center [561, 50] width 22 height 12
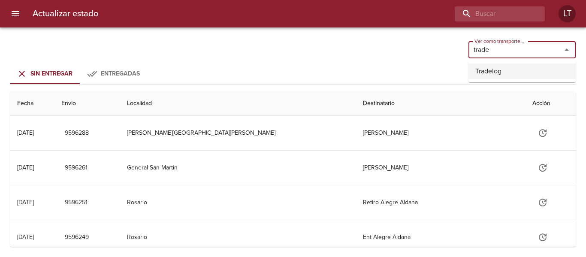
click at [513, 69] on li "Tradelog" at bounding box center [522, 71] width 107 height 15
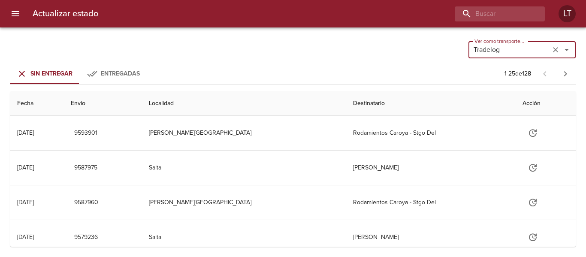
type input "Tradelog"
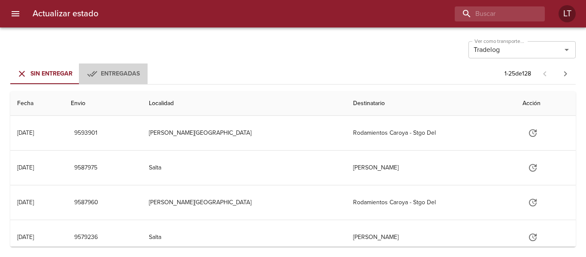
click at [128, 75] on span "Entregadas" at bounding box center [120, 73] width 39 height 7
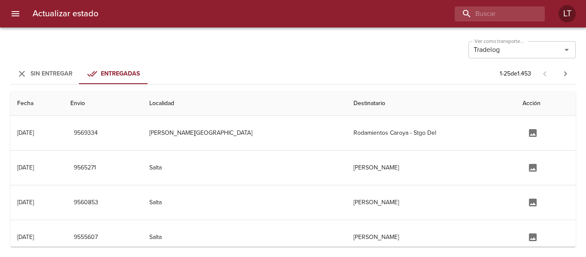
click at [276, 114] on th "Localidad" at bounding box center [245, 103] width 204 height 24
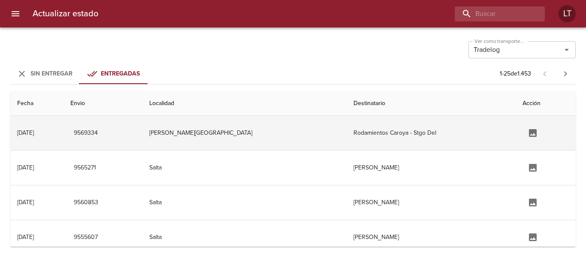
click at [272, 129] on td "[PERSON_NAME][GEOGRAPHIC_DATA]" at bounding box center [245, 133] width 204 height 34
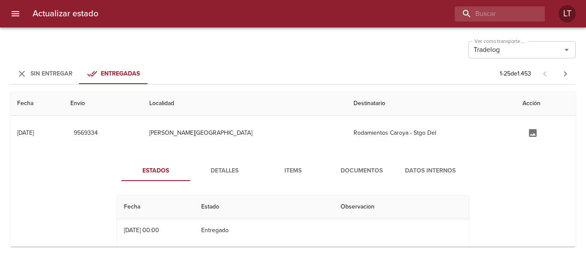
click at [234, 172] on span "Detalles" at bounding box center [224, 171] width 58 height 11
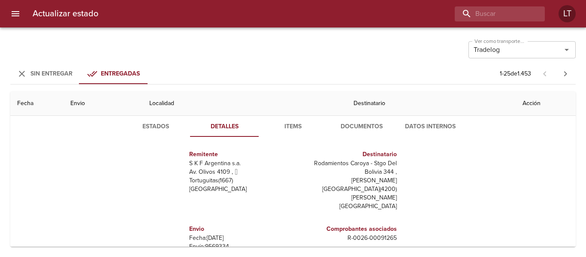
scroll to position [86, 0]
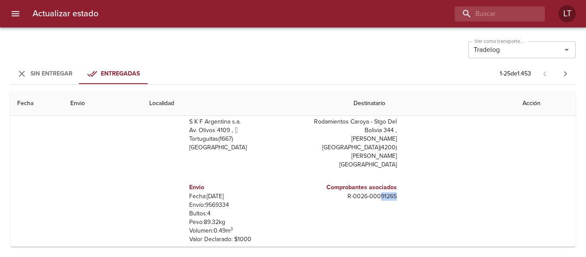
drag, startPoint x: 376, startPoint y: 179, endPoint x: 400, endPoint y: 180, distance: 24.1
click at [400, 180] on div "Remitente S K F Argentina s.a. Av. Olivos 4109 ,   Tortuguitas ( 1667 ) [GEOGRA…" at bounding box center [293, 188] width 359 height 172
copy p "91265"
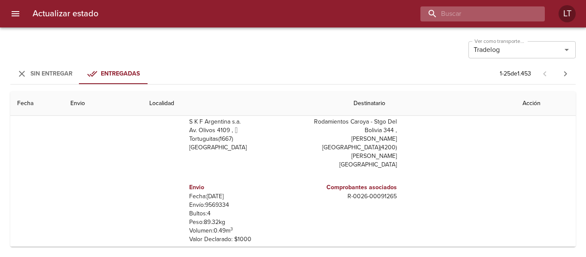
click at [520, 6] on input "buscar" at bounding box center [476, 13] width 110 height 15
paste input "9574068"
type input "9574068"
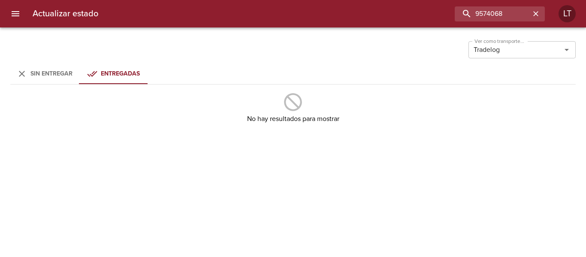
click at [32, 61] on div "Ver como transporte... Tradelog Ver como transporte... Sin Entregar Entregadas …" at bounding box center [293, 142] width 586 height 230
click at [36, 71] on span "Sin Entregar" at bounding box center [51, 73] width 42 height 7
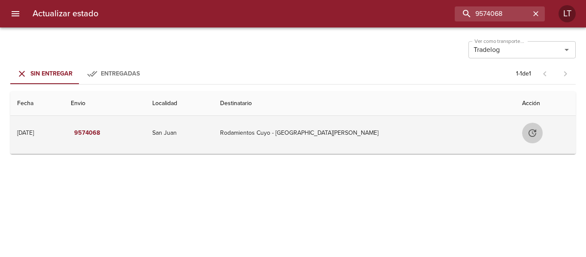
click at [529, 135] on icon "Tabla de envíos del cliente" at bounding box center [533, 133] width 8 height 8
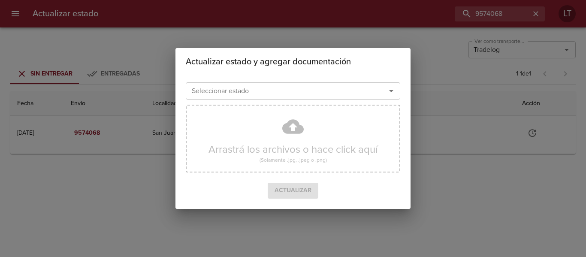
click at [297, 94] on input "Seleccionar estado" at bounding box center [280, 91] width 184 height 12
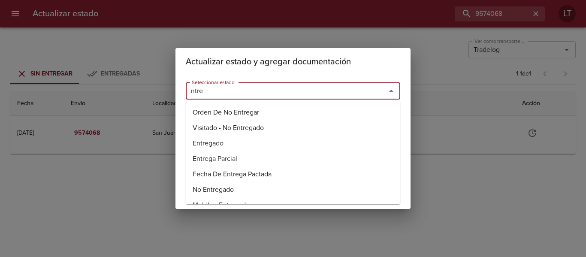
click at [208, 151] on li "Entregado" at bounding box center [293, 143] width 215 height 15
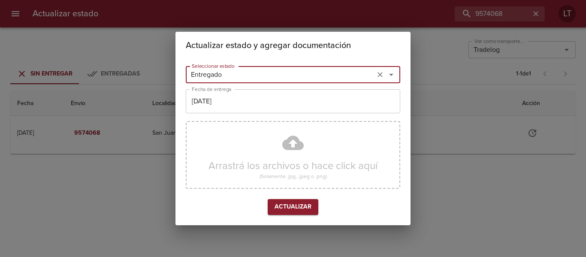
type input "Entregado"
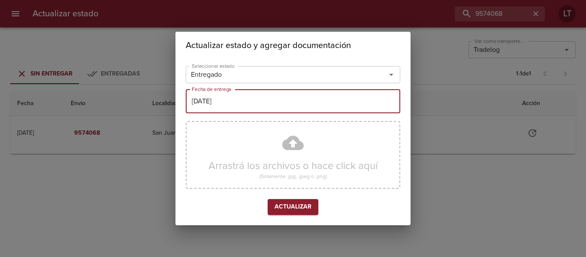
click at [224, 103] on input "[DATE]" at bounding box center [293, 101] width 215 height 24
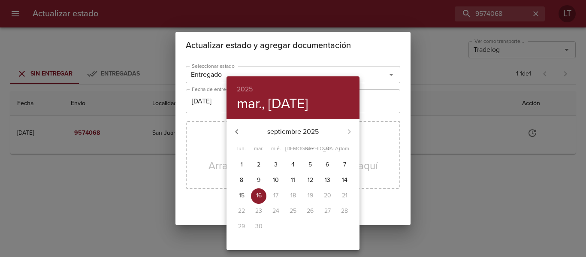
click at [310, 182] on p "12" at bounding box center [311, 180] width 6 height 9
type input "[DATE]"
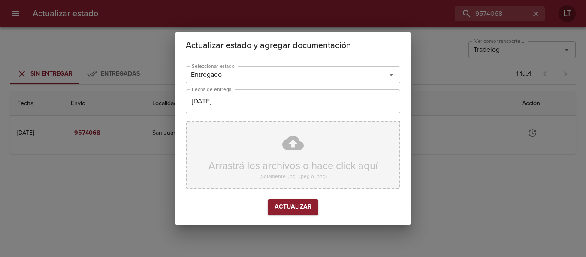
click at [292, 142] on div "Arrastrá los archivos o hace click aquí (Solamente .jpg, .jpeg o .png)" at bounding box center [293, 155] width 215 height 68
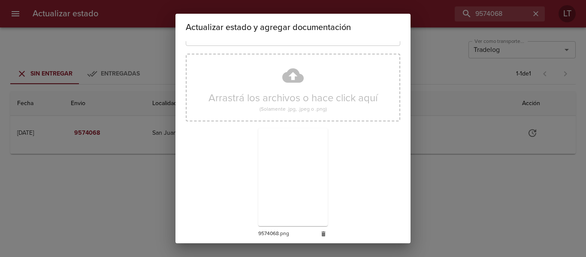
scroll to position [80, 0]
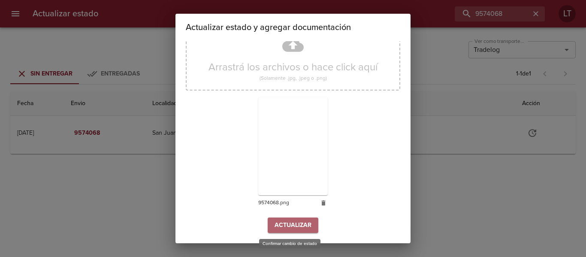
click at [290, 223] on span "Actualizar" at bounding box center [293, 225] width 37 height 11
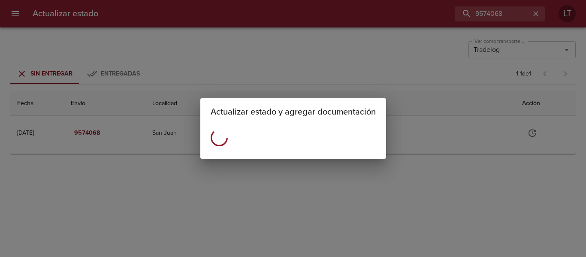
scroll to position [0, 0]
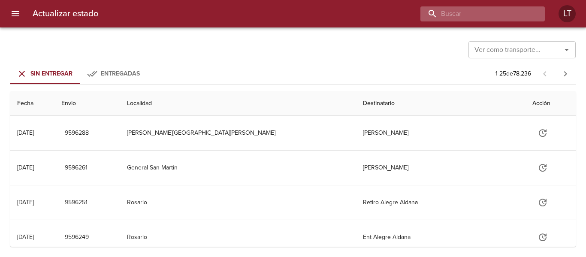
click at [491, 16] on input "buscar" at bounding box center [476, 13] width 110 height 15
paste input "9579316"
type input "9579316"
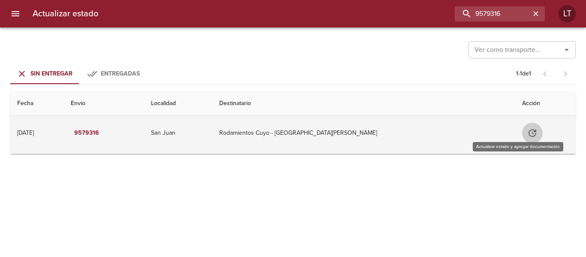
click at [528, 131] on icon "Tabla de envíos del cliente" at bounding box center [533, 133] width 10 height 10
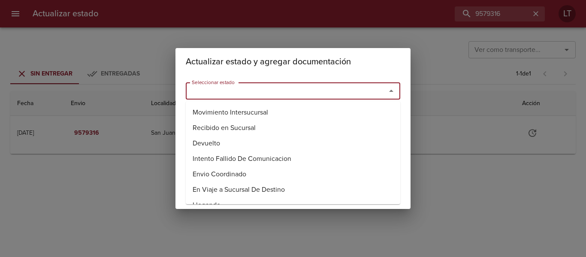
click at [324, 88] on input "Seleccionar estado" at bounding box center [280, 91] width 184 height 12
click at [212, 143] on li "Entregado" at bounding box center [293, 143] width 215 height 15
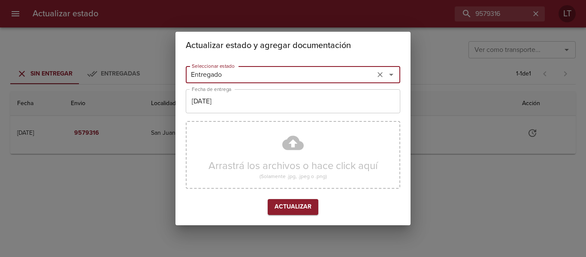
type input "Entregado"
click at [220, 104] on input "[DATE]" at bounding box center [293, 101] width 215 height 24
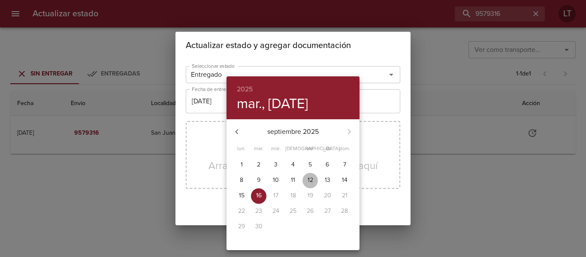
click at [315, 176] on button "12" at bounding box center [310, 180] width 15 height 15
type input "12/09/2025"
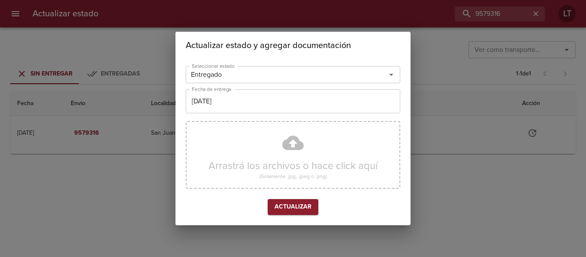
click at [279, 139] on div "Arrastrá los archivos o hace click aquí (Solamente .jpg, .jpeg o .png)" at bounding box center [293, 155] width 215 height 68
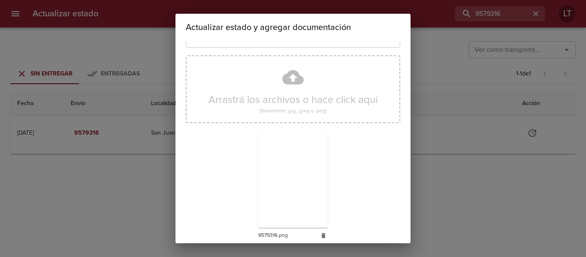
scroll to position [80, 0]
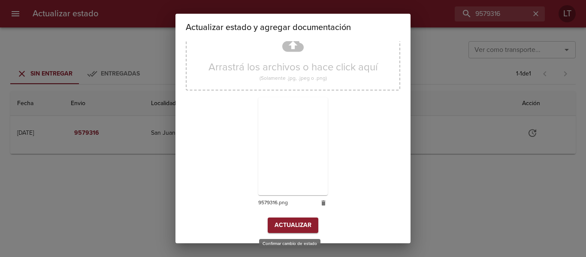
click at [281, 223] on span "Actualizar" at bounding box center [293, 225] width 37 height 11
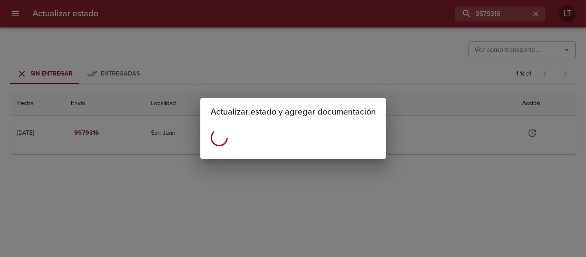
scroll to position [0, 0]
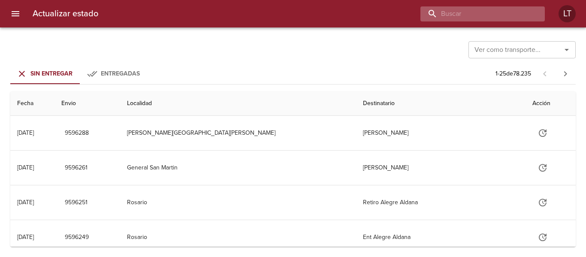
click at [507, 12] on input "buscar" at bounding box center [476, 13] width 110 height 15
paste input "9588029"
type input "9588029"
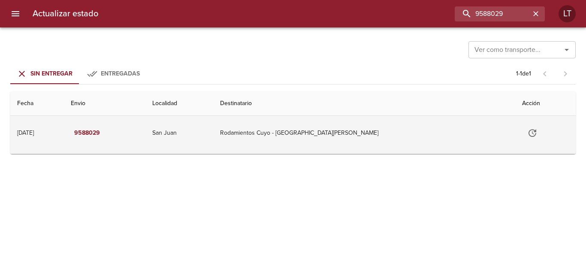
click at [528, 130] on icon "Tabla de envíos del cliente" at bounding box center [533, 133] width 10 height 10
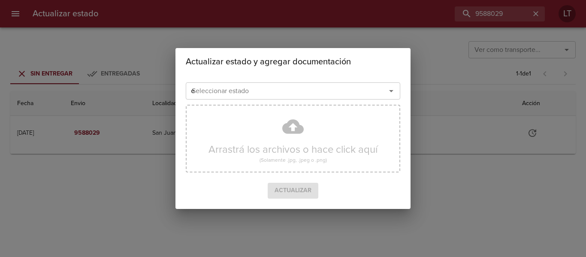
click at [322, 89] on input "e" at bounding box center [280, 91] width 184 height 12
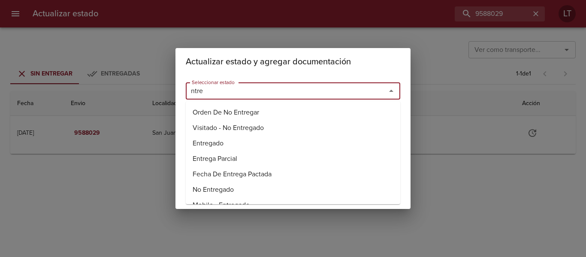
click at [216, 143] on li "Entregado" at bounding box center [293, 143] width 215 height 15
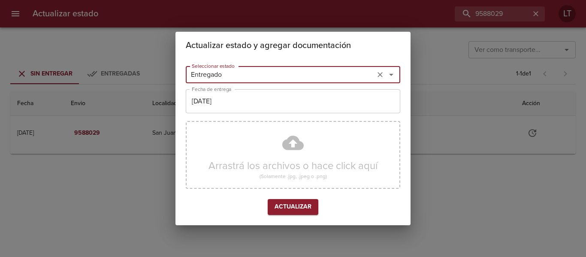
type input "Entregado"
click at [226, 107] on input "[DATE]" at bounding box center [293, 101] width 215 height 24
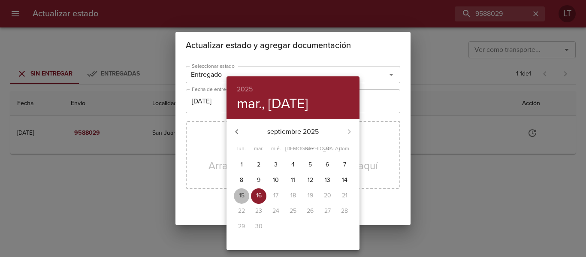
click at [240, 199] on p "15" at bounding box center [242, 195] width 6 height 9
type input "[DATE]"
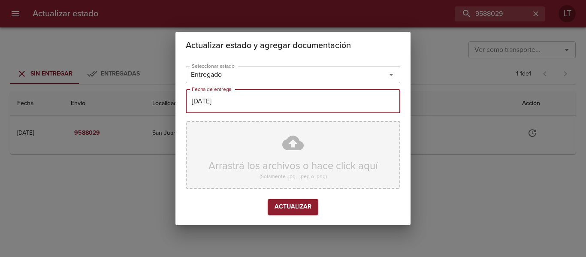
click at [295, 147] on div "Arrastrá los archivos o hace click aquí (Solamente .jpg, .jpeg o .png)" at bounding box center [293, 155] width 215 height 68
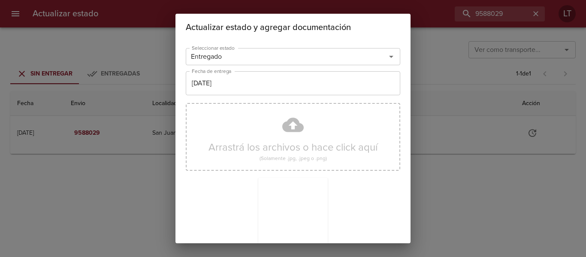
scroll to position [80, 0]
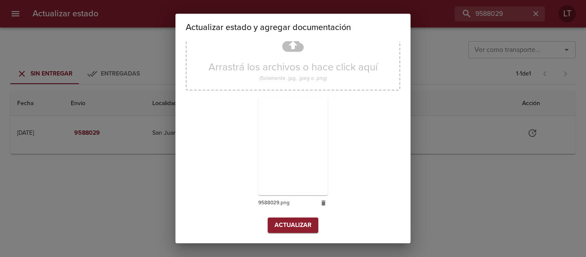
click at [293, 224] on span "Actualizar" at bounding box center [293, 225] width 37 height 11
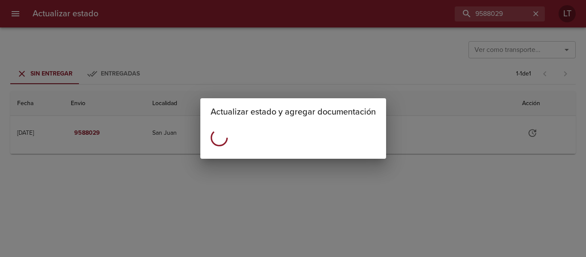
scroll to position [0, 0]
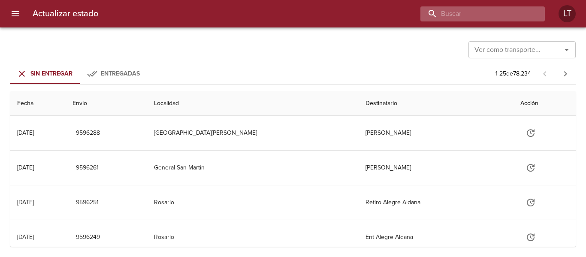
click at [515, 16] on input "buscar" at bounding box center [476, 13] width 110 height 15
paste input "9583964"
type input "9583964"
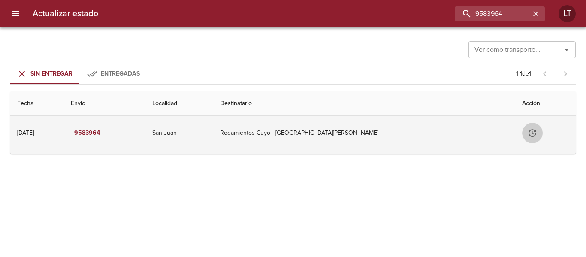
click at [528, 130] on icon "Tabla de envíos del cliente" at bounding box center [533, 133] width 10 height 10
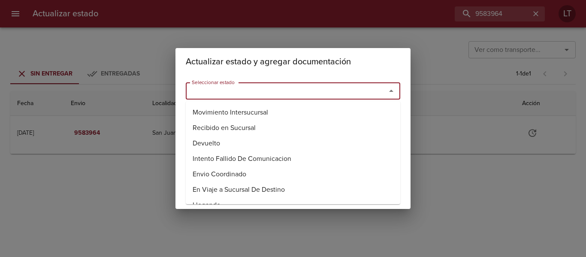
click at [322, 88] on input "Seleccionar estado" at bounding box center [280, 91] width 184 height 12
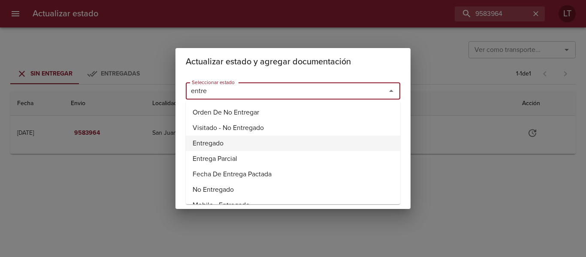
click at [213, 143] on li "Entregado" at bounding box center [293, 143] width 215 height 15
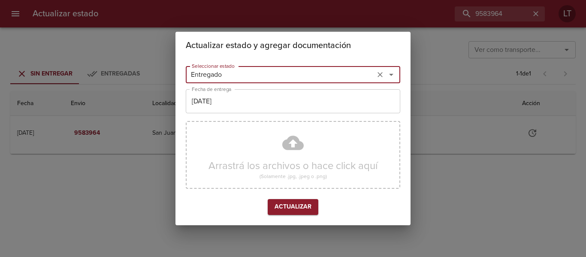
type input "Entregado"
click at [219, 108] on input "[DATE]" at bounding box center [293, 101] width 215 height 24
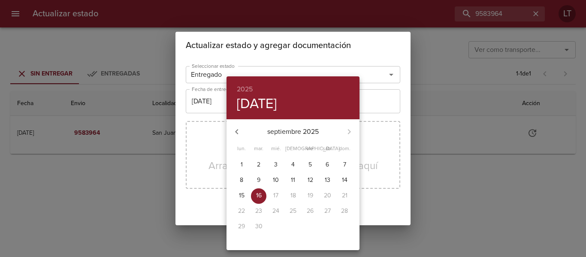
click at [239, 198] on p "15" at bounding box center [242, 195] width 6 height 9
type input "15/09/2025"
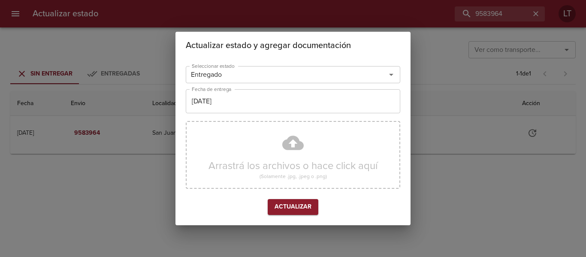
click at [302, 133] on div "Arrastrá los archivos o hace click aquí (Solamente .jpg, .jpeg o .png)" at bounding box center [293, 155] width 215 height 68
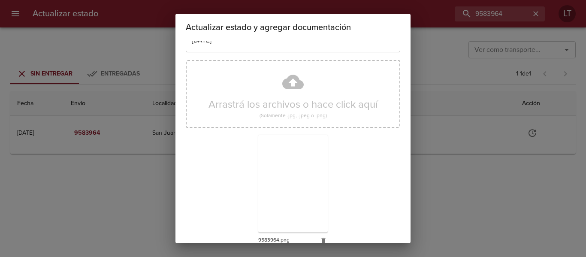
scroll to position [80, 0]
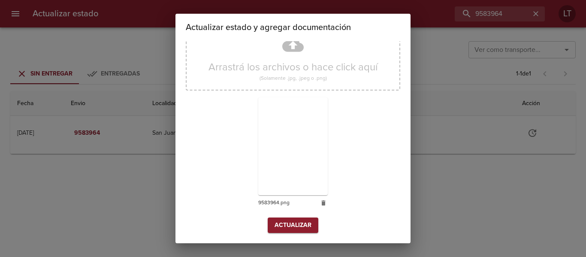
click at [302, 221] on span "Actualizar" at bounding box center [293, 225] width 37 height 11
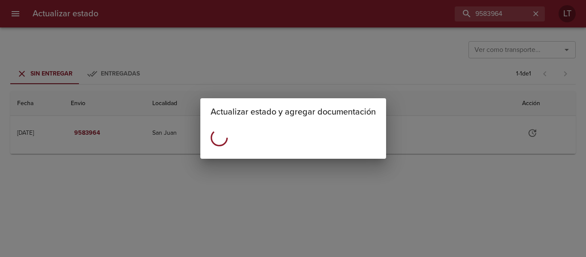
scroll to position [0, 0]
